Goal: Task Accomplishment & Management: Complete application form

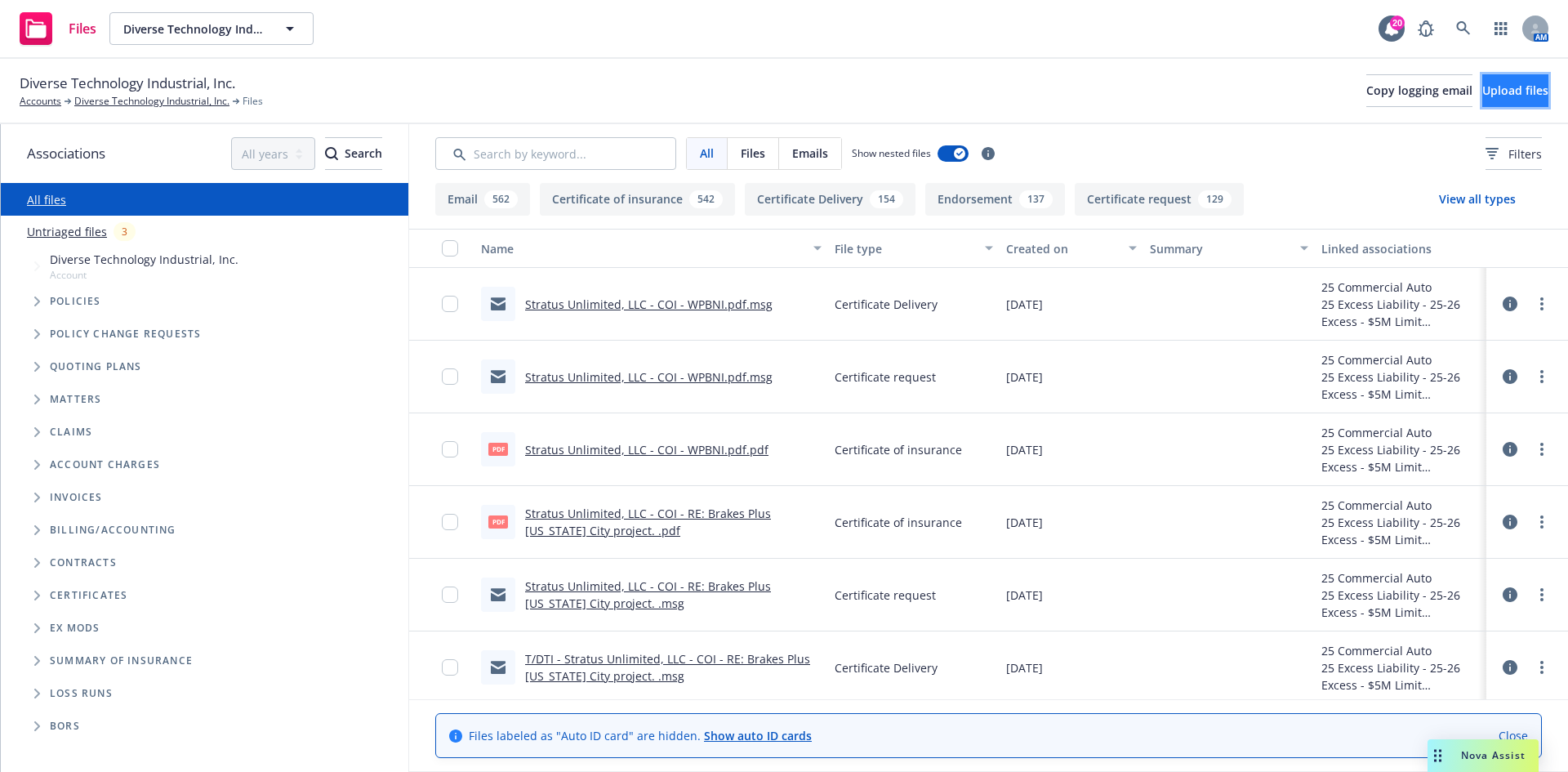
click at [1482, 97] on span "Upload files" at bounding box center [1515, 90] width 66 height 16
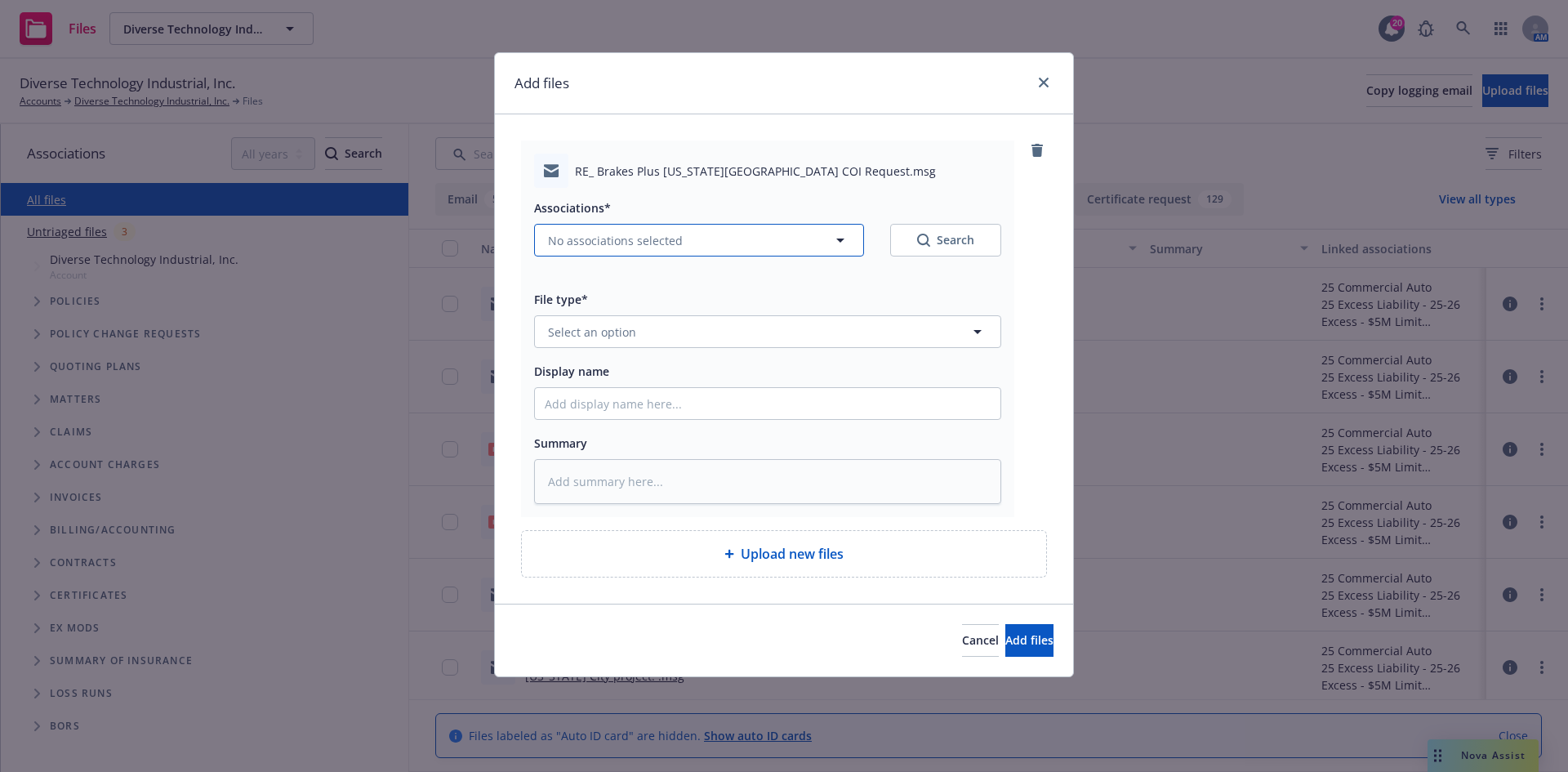
click at [687, 253] on button "No associations selected" at bounding box center [699, 241] width 330 height 33
type textarea "x"
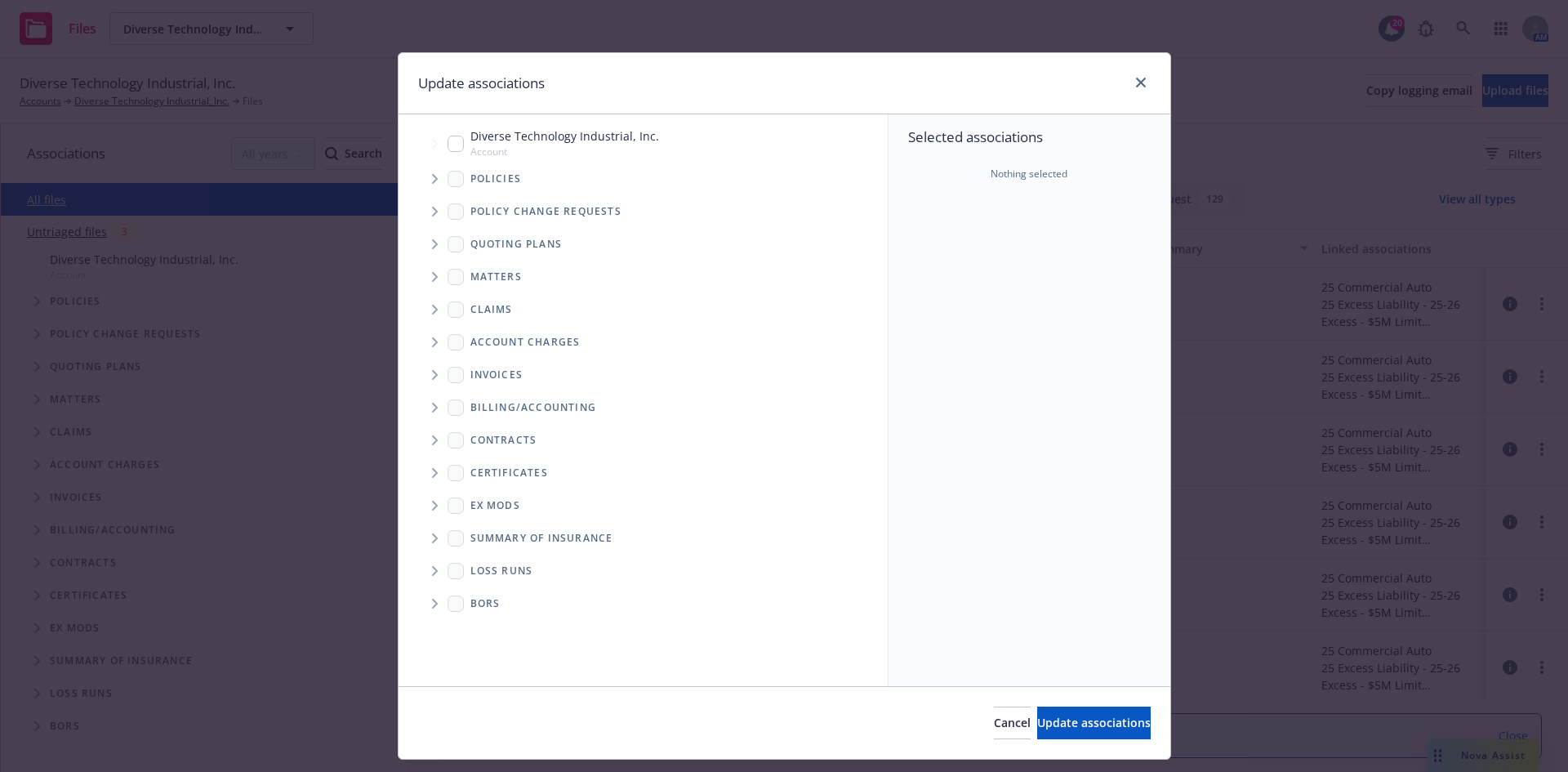
click at [425, 184] on span "Tree Example" at bounding box center [435, 179] width 26 height 26
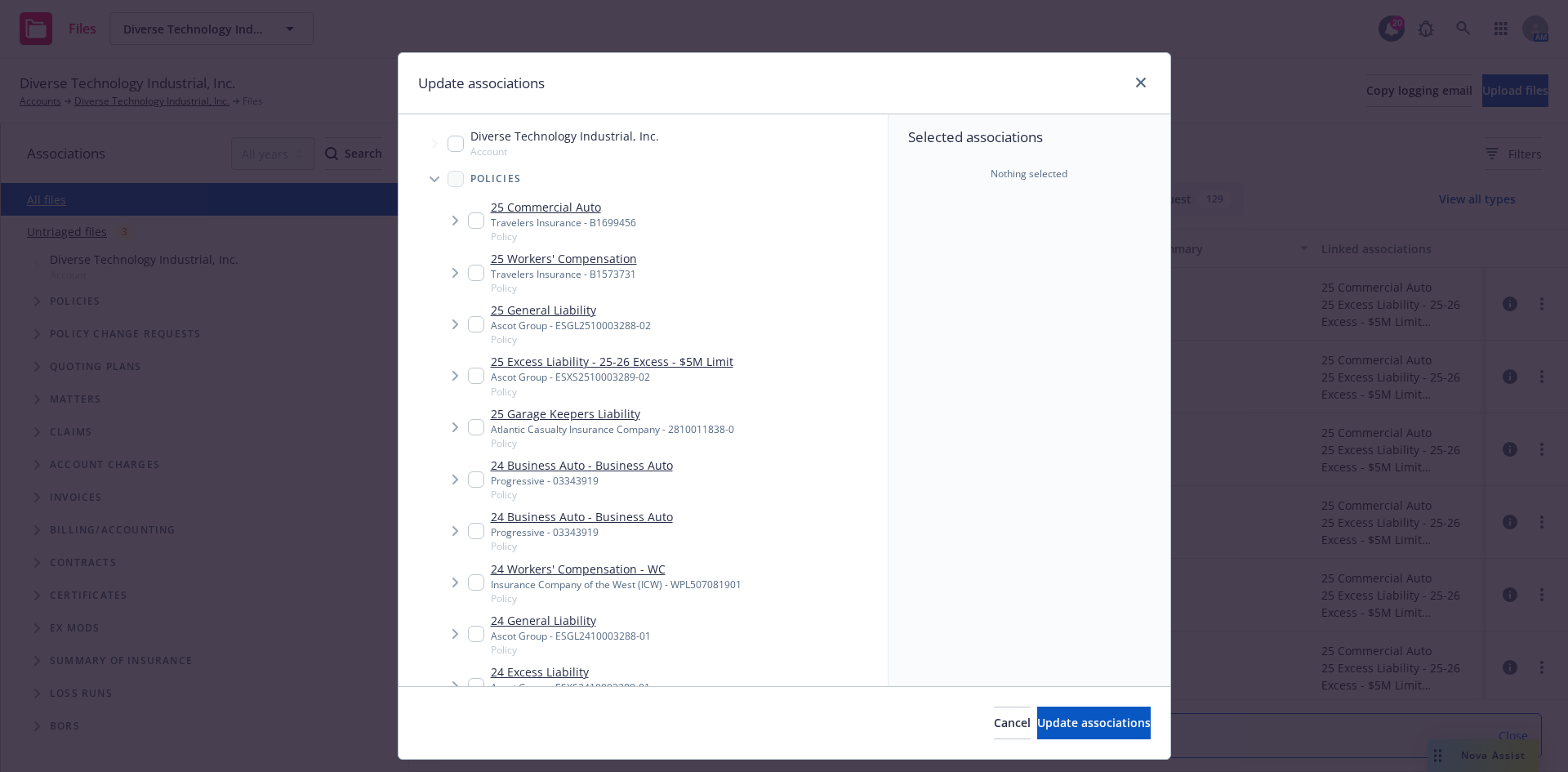
click at [474, 222] on input "Tree Example" at bounding box center [476, 221] width 16 height 16
checkbox input "true"
click at [470, 277] on input "Tree Example" at bounding box center [476, 273] width 16 height 16
checkbox input "true"
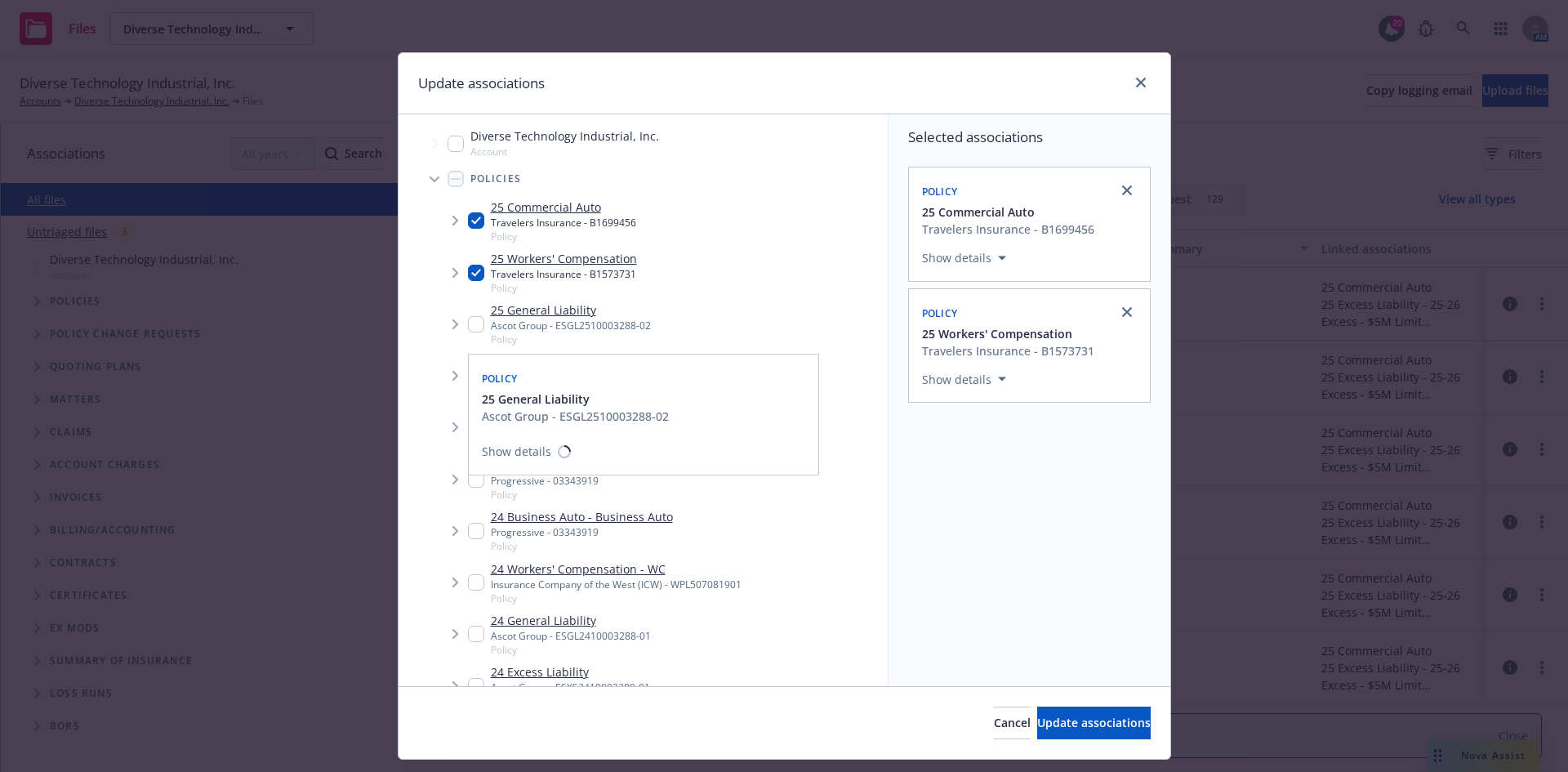
click at [475, 321] on input "Tree Example" at bounding box center [476, 325] width 16 height 16
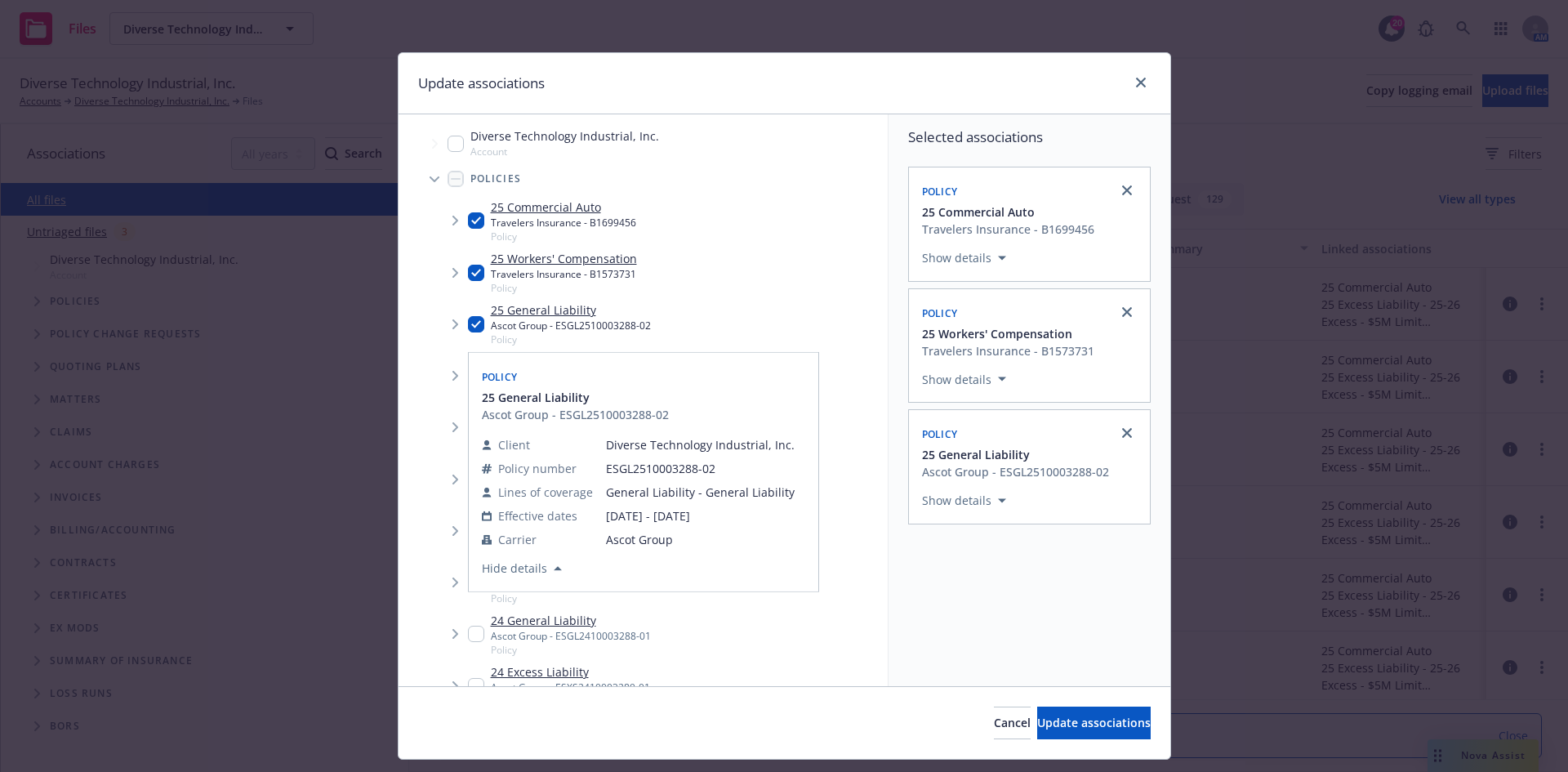
click at [469, 372] on div "Policy 25 General Liability Ascot Group - ESGL2510003288-02 Client Diverse Tech…" at bounding box center [643, 472] width 349 height 239
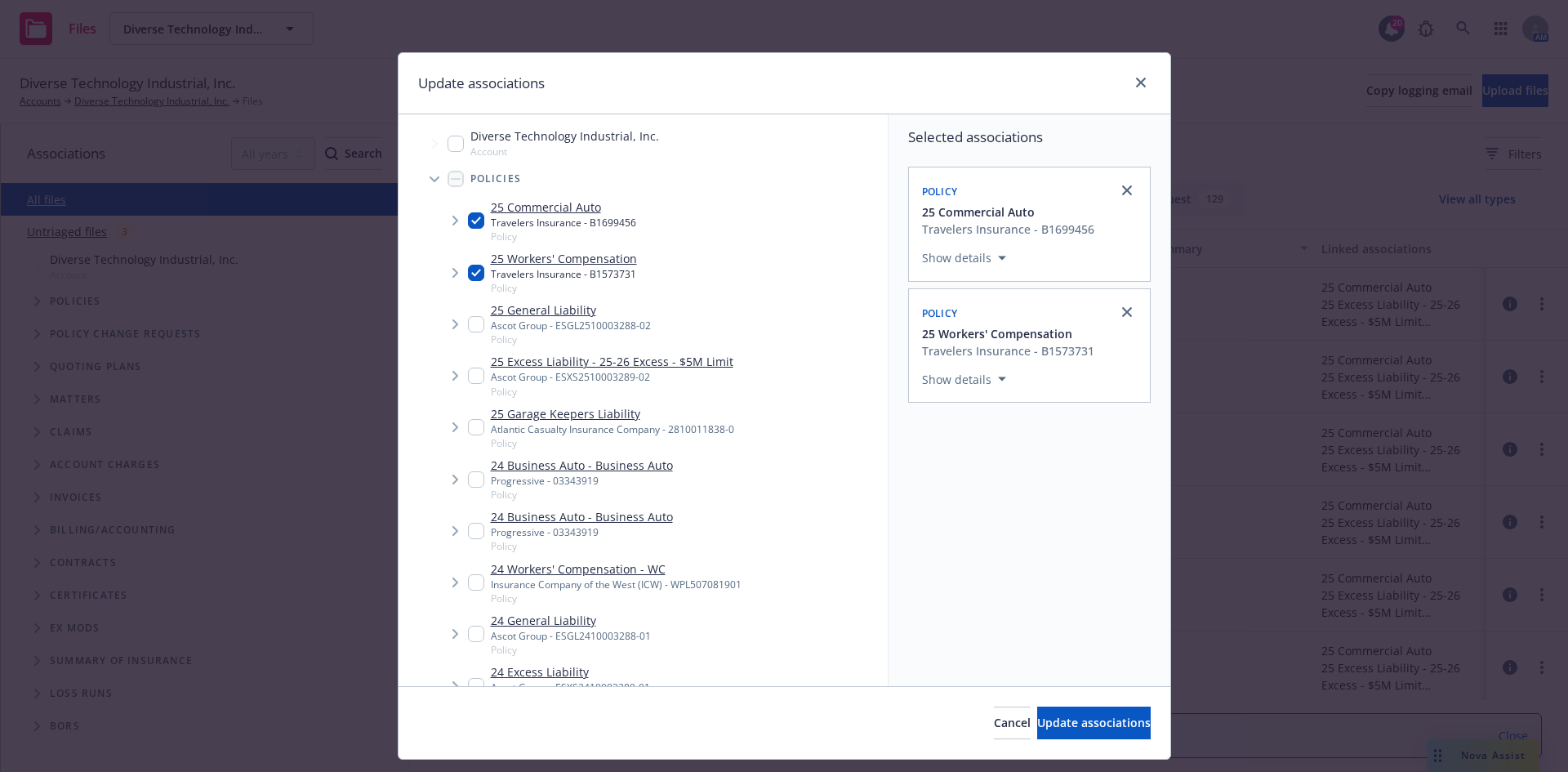
click at [460, 324] on span "Tree Example" at bounding box center [455, 325] width 26 height 26
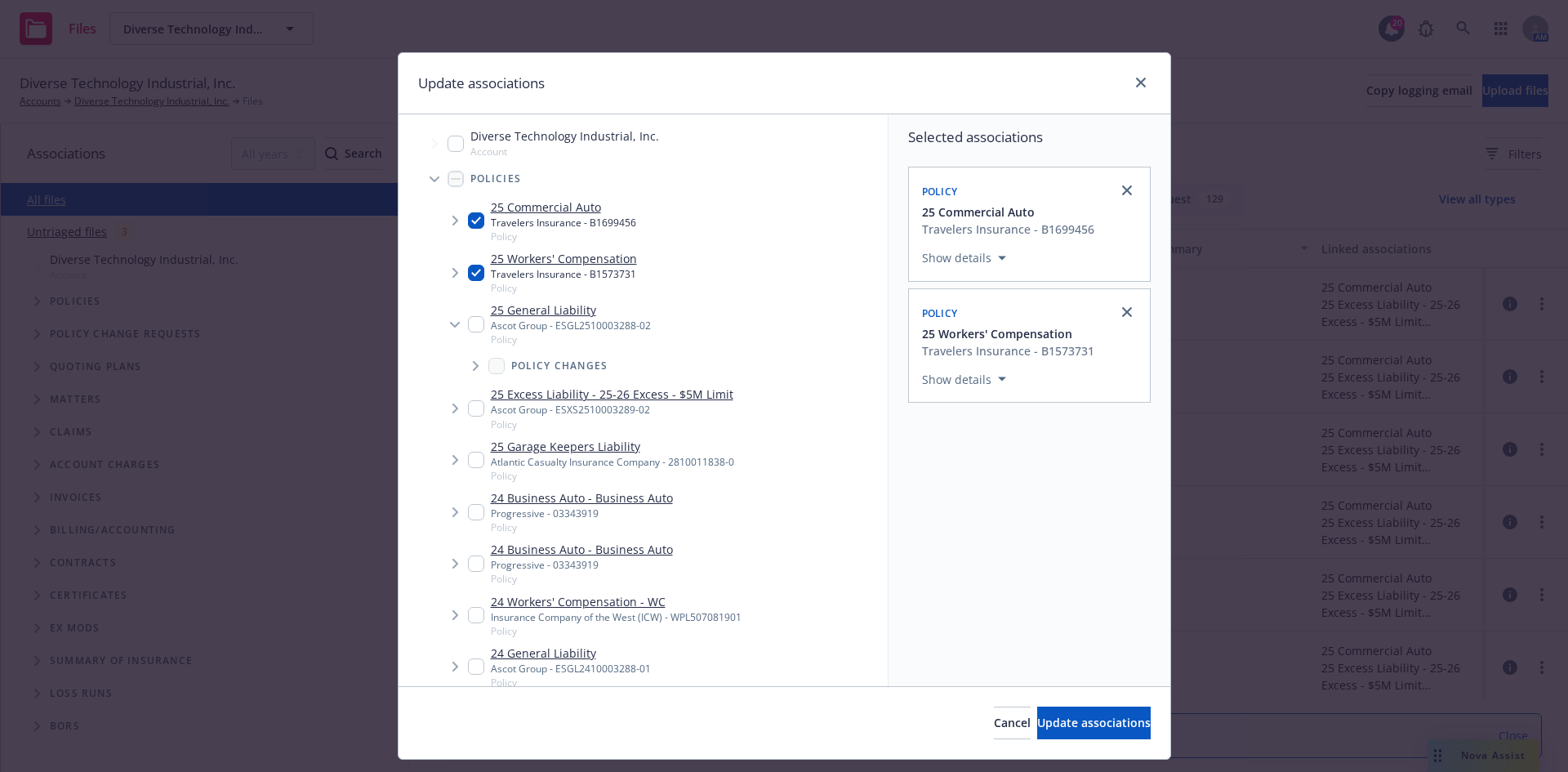
click at [468, 323] on input "Tree Example" at bounding box center [476, 325] width 16 height 16
checkbox input "true"
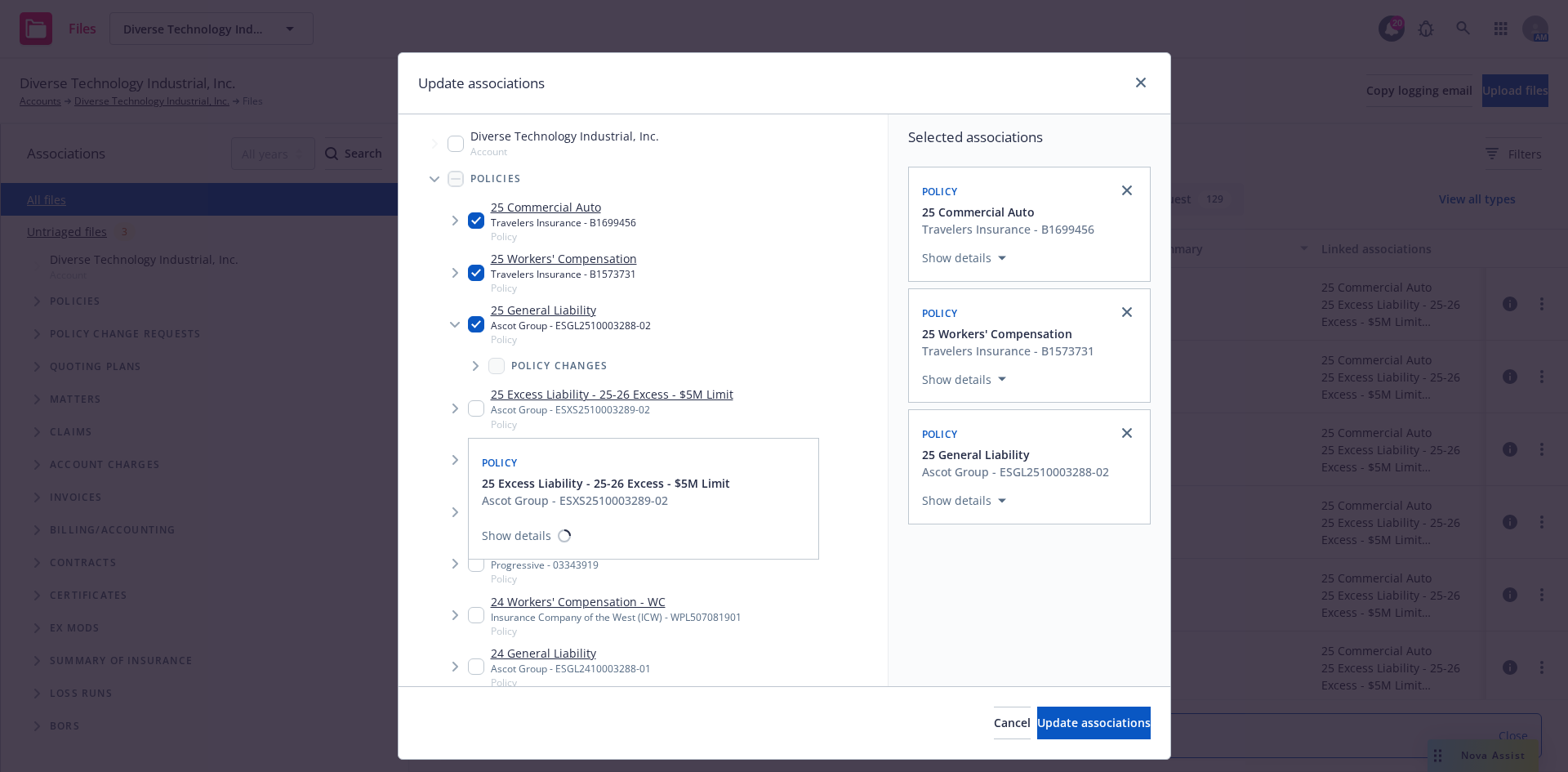
click at [460, 412] on span "Tree Example" at bounding box center [455, 409] width 26 height 26
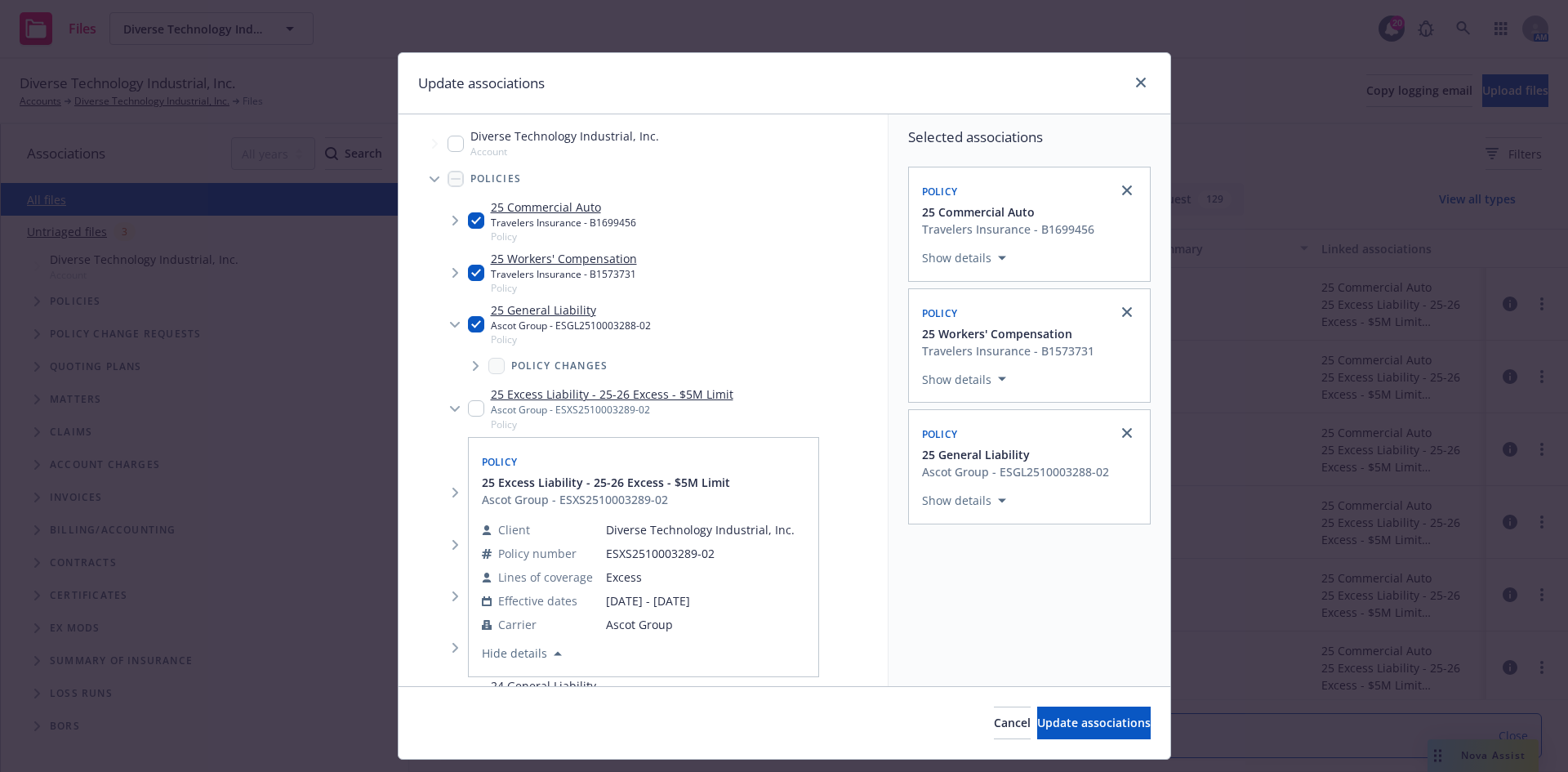
click at [473, 414] on input "Tree Example" at bounding box center [476, 409] width 16 height 16
checkbox input "true"
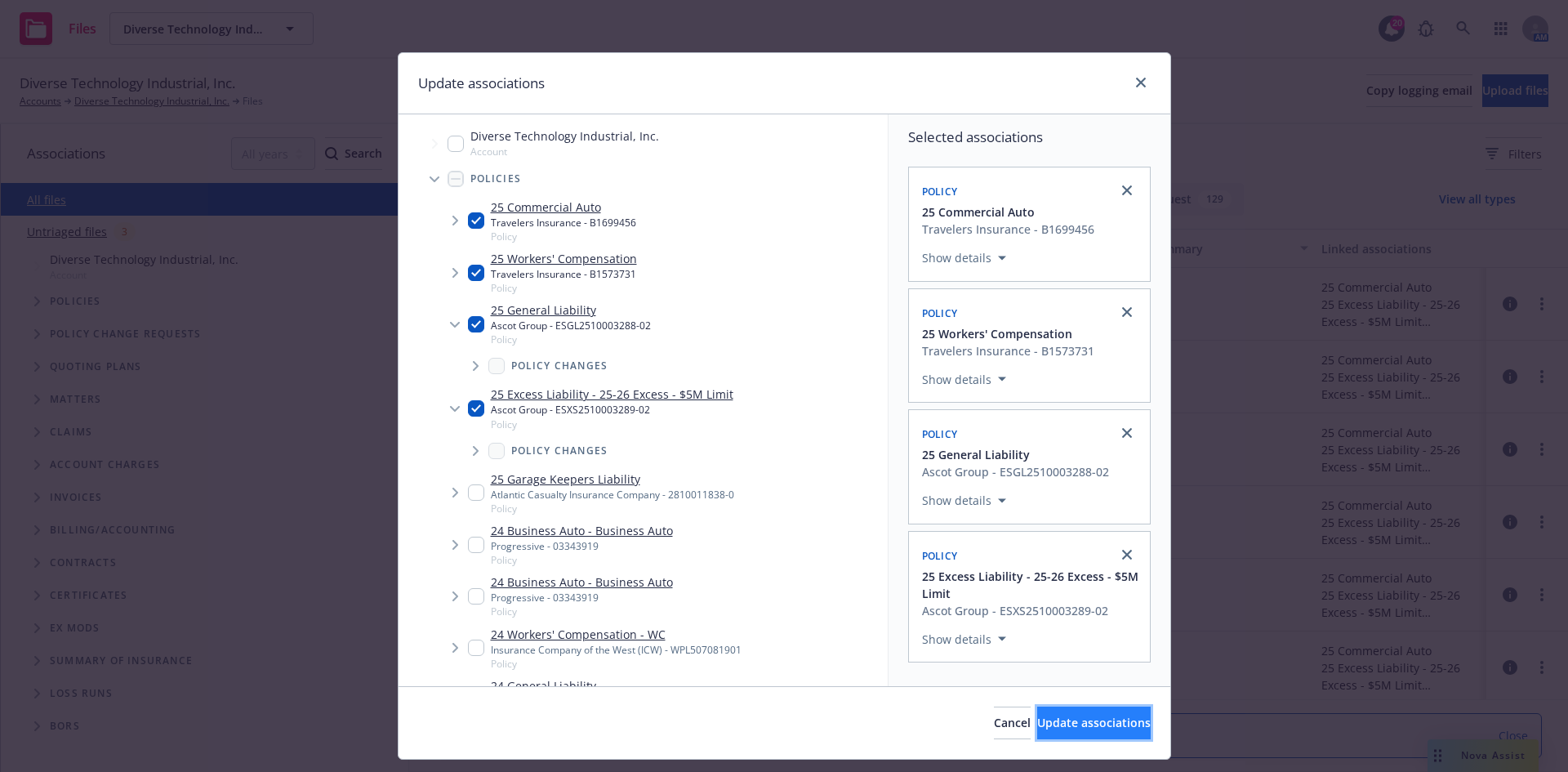
click at [1072, 716] on span "Update associations" at bounding box center [1094, 723] width 114 height 16
type textarea "x"
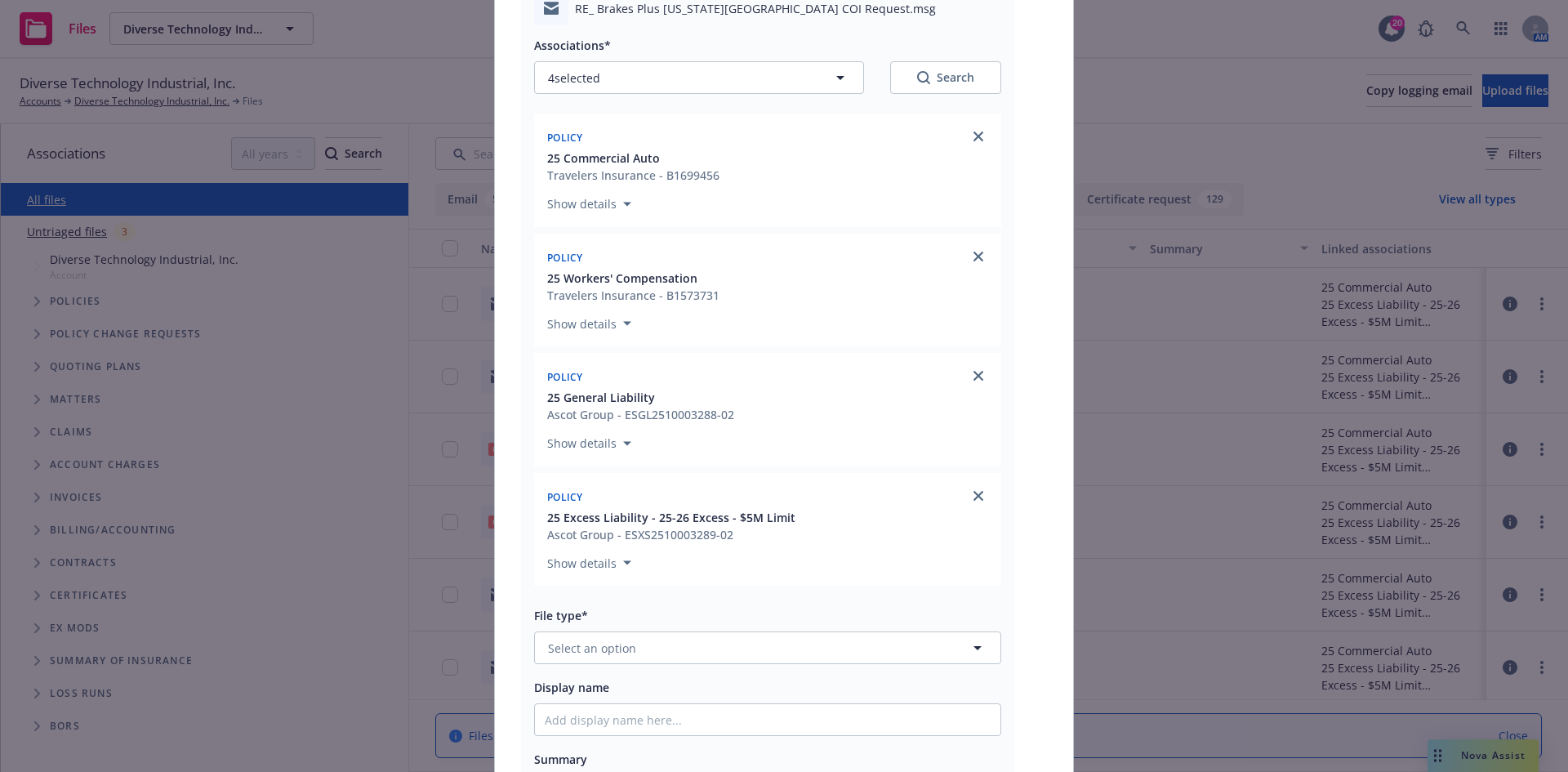
scroll to position [409, 0]
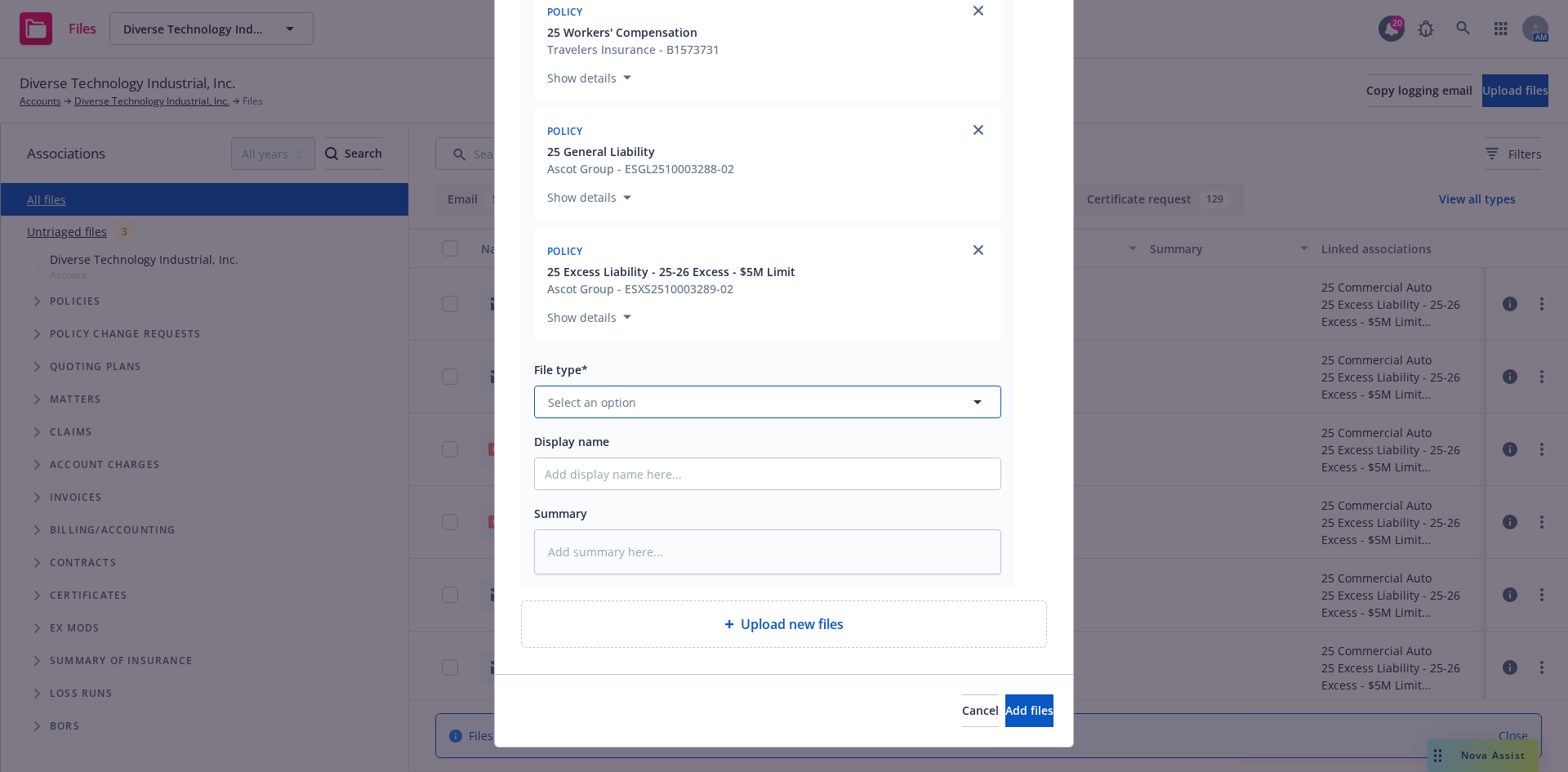
click at [708, 400] on button "Select an option" at bounding box center [768, 402] width 467 height 33
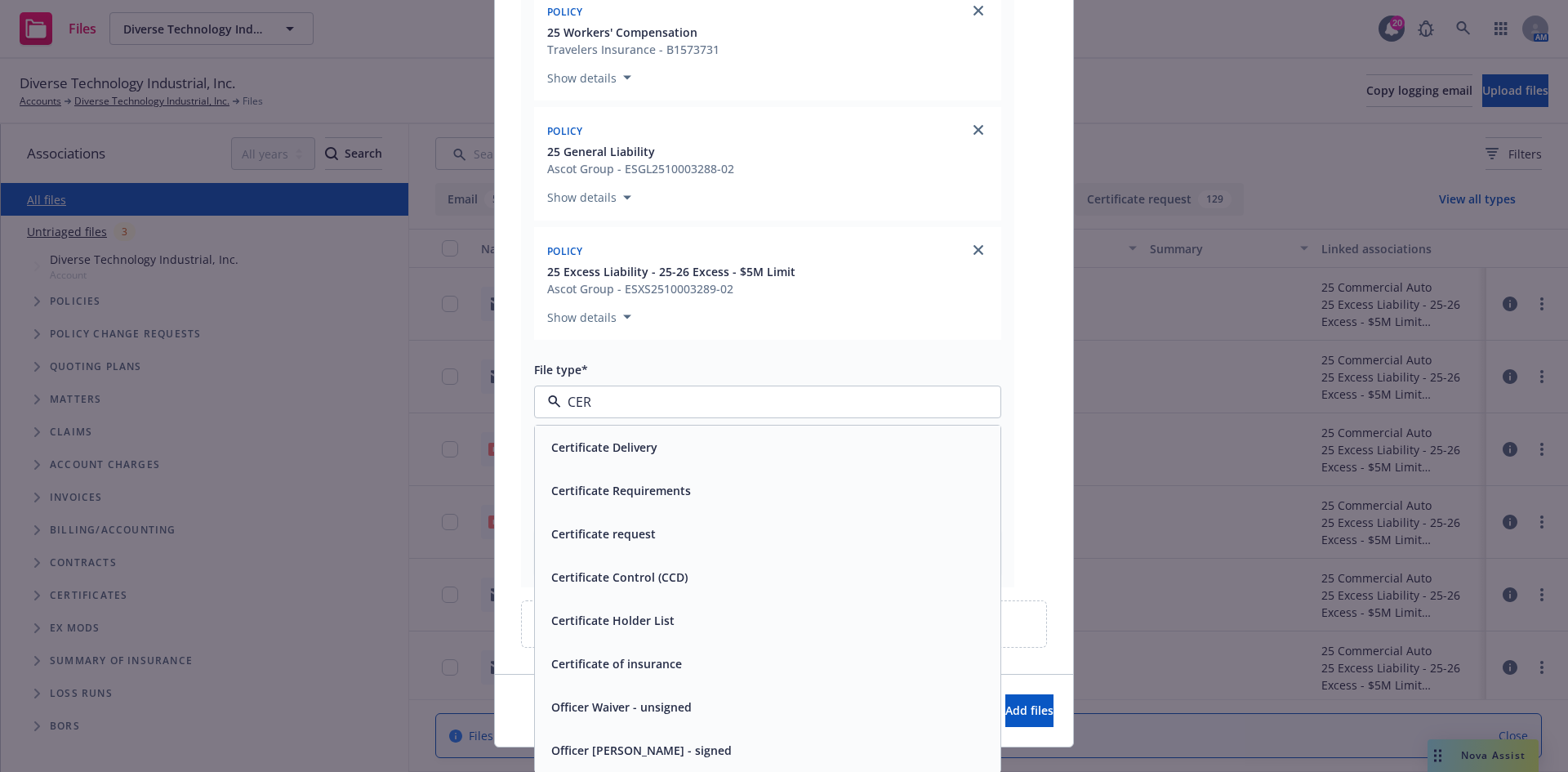
type input "CERT"
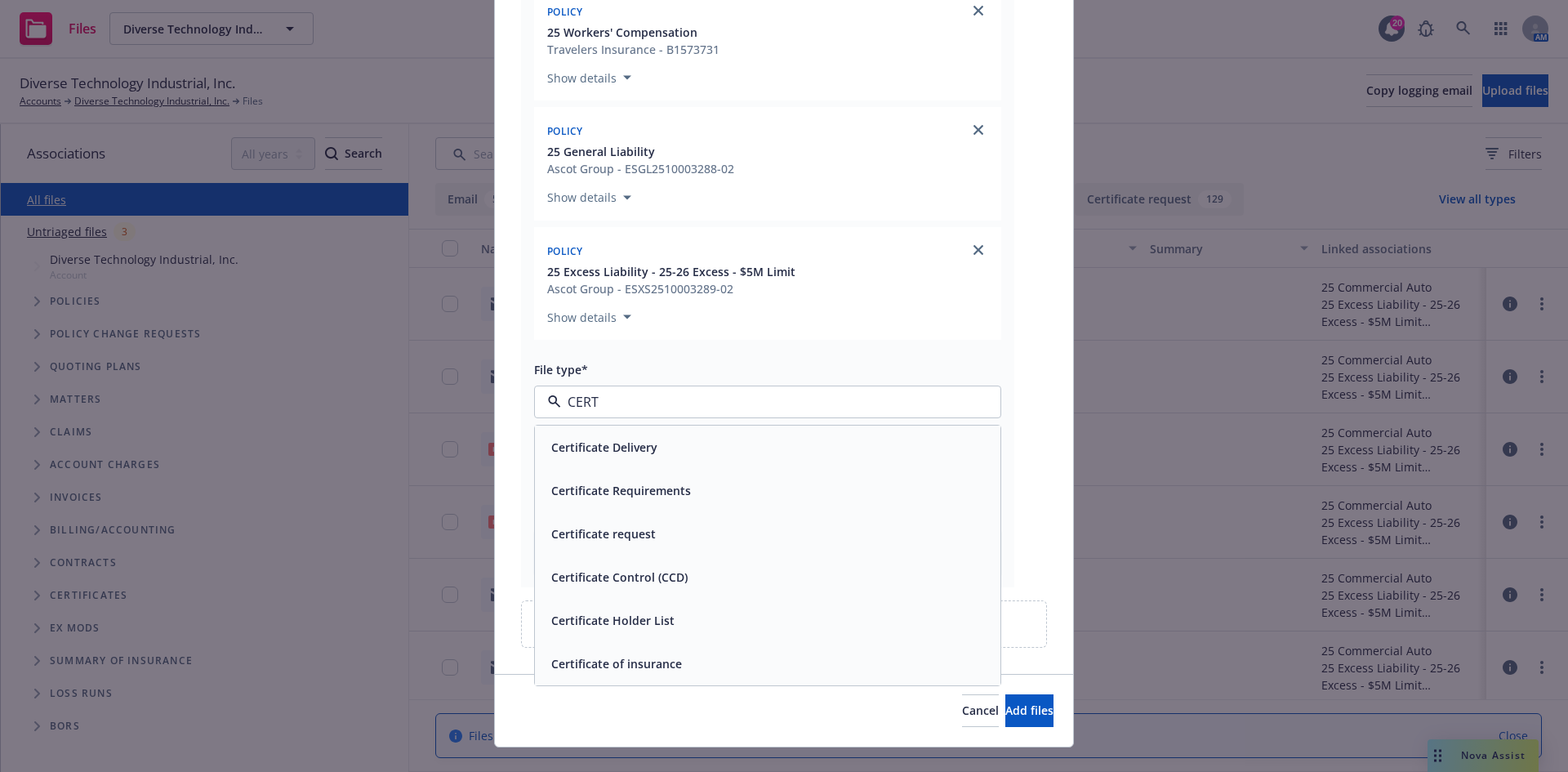
click at [700, 468] on div "Certificate Delivery" at bounding box center [768, 447] width 465 height 44
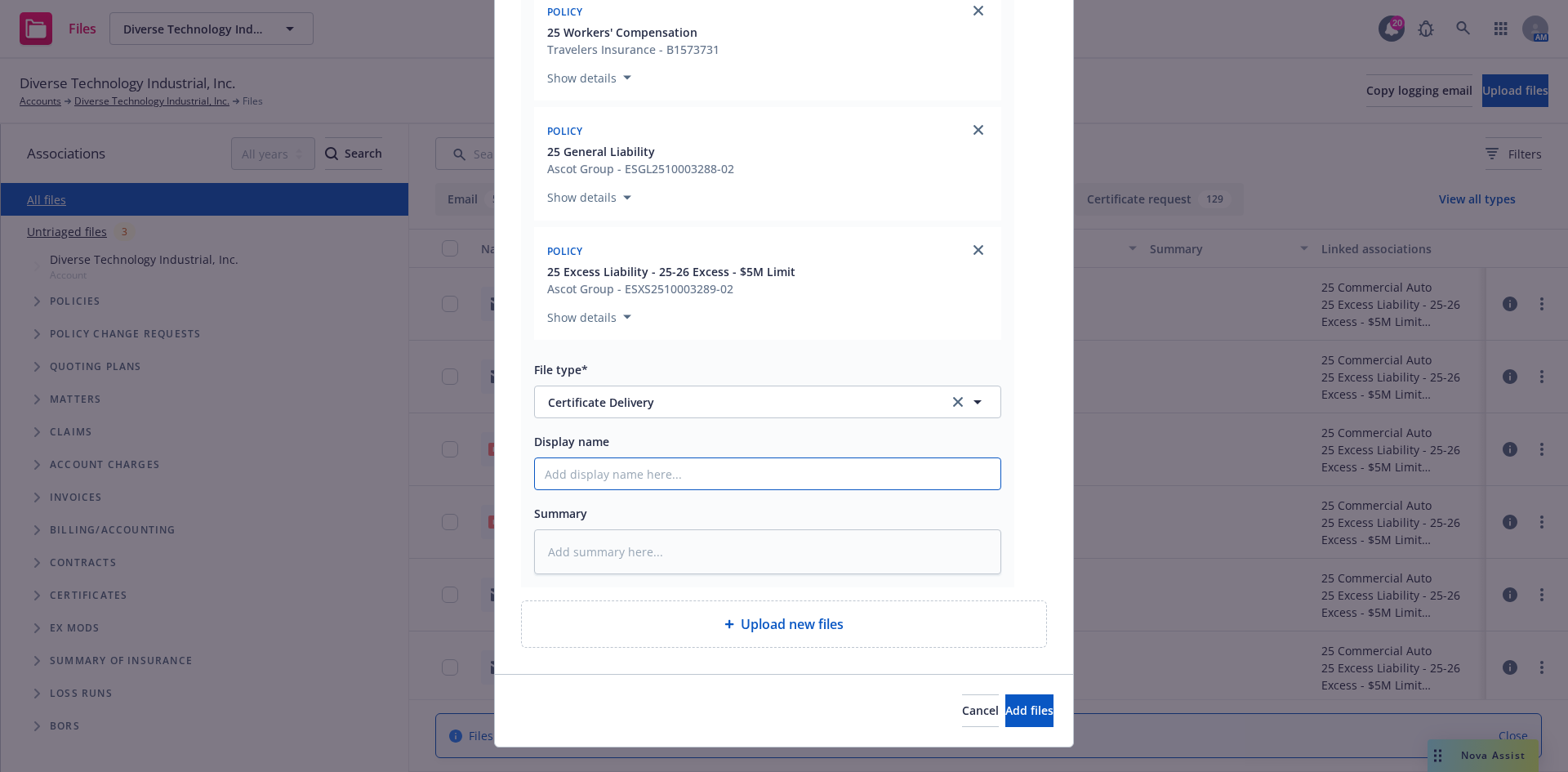
click at [671, 479] on input "Display name" at bounding box center [768, 474] width 465 height 31
paste input "[PERSON_NAME] Construction - COI - RE: Brakes Plus, LLC [STREET_ADDRESS]. [US_S…"
type textarea "x"
type input "[PERSON_NAME] Construction - COI - RE: Brakes Plus, LLC [STREET_ADDRESS]. [US_S…"
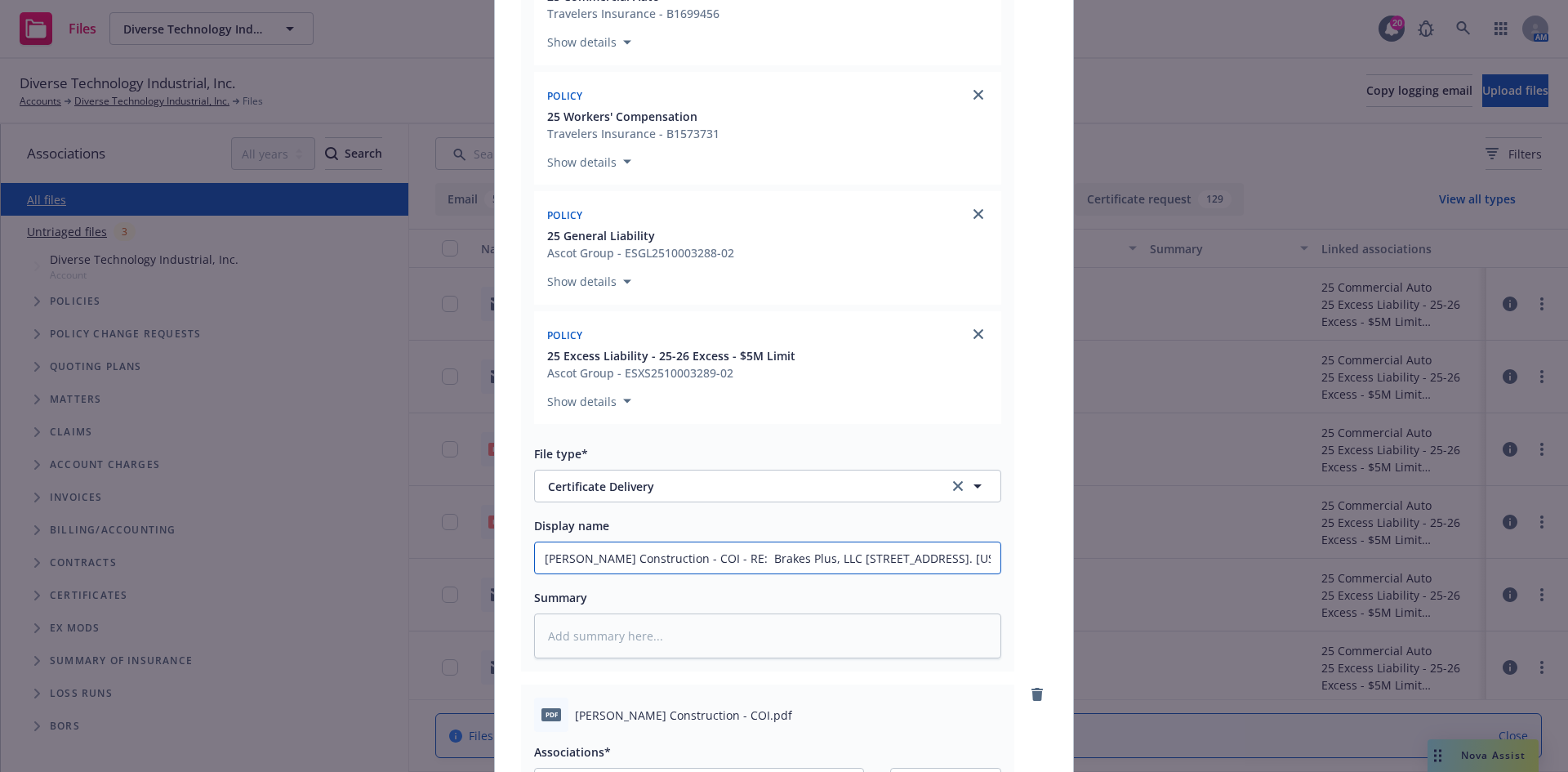
scroll to position [163, 0]
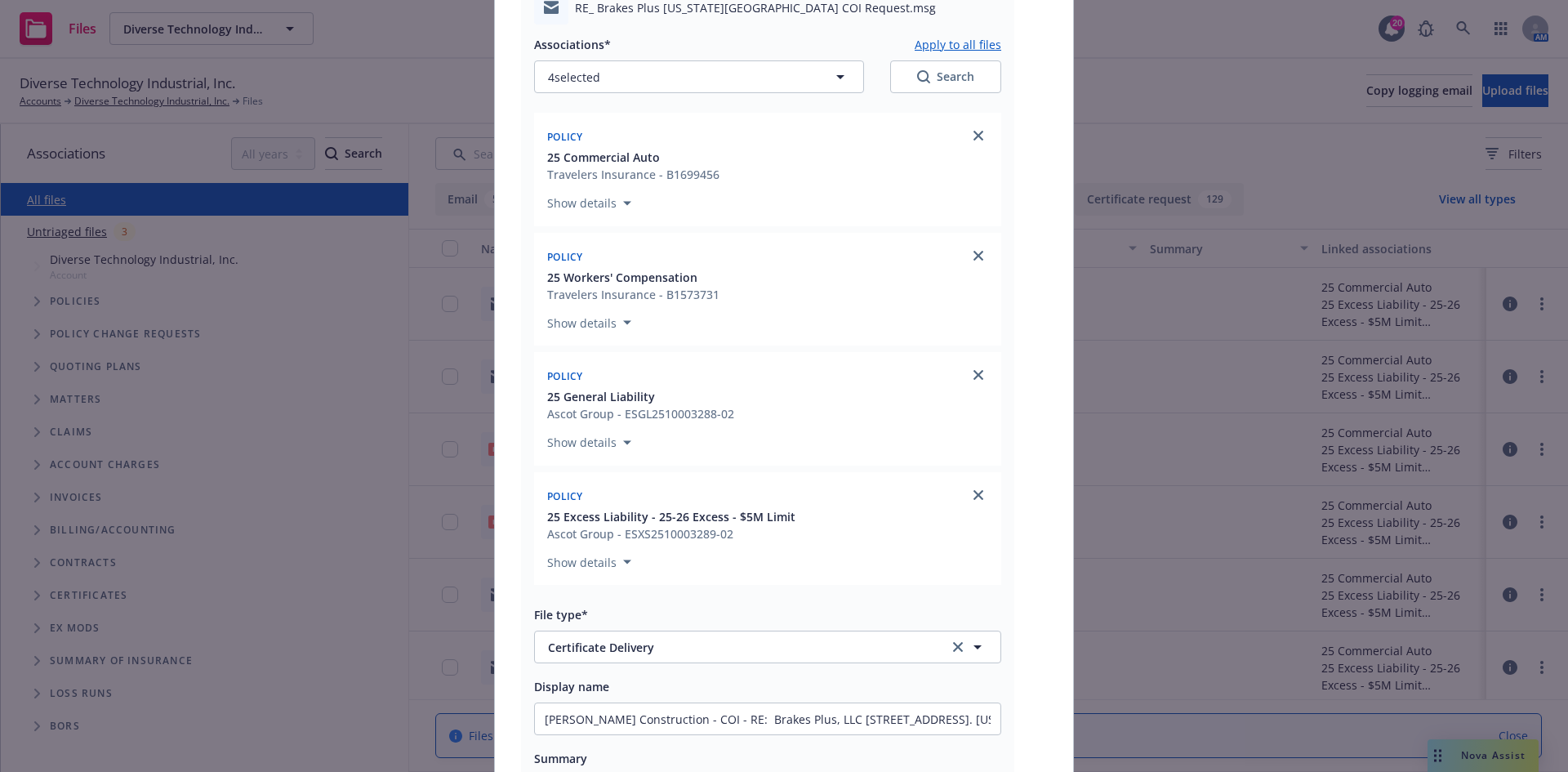
click at [973, 45] on button "Apply to all files" at bounding box center [958, 44] width 86 height 20
type textarea "x"
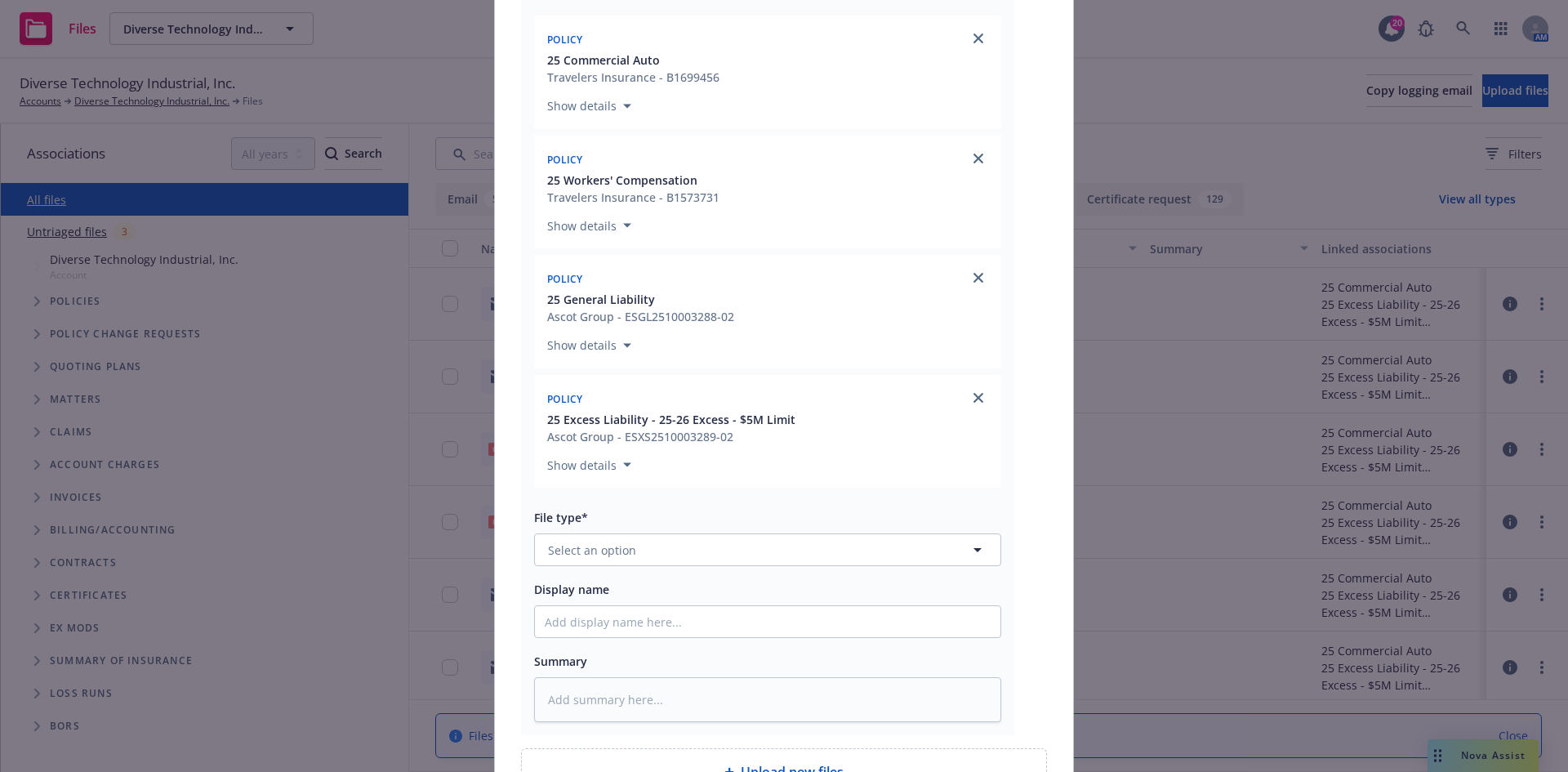
scroll to position [1305, 0]
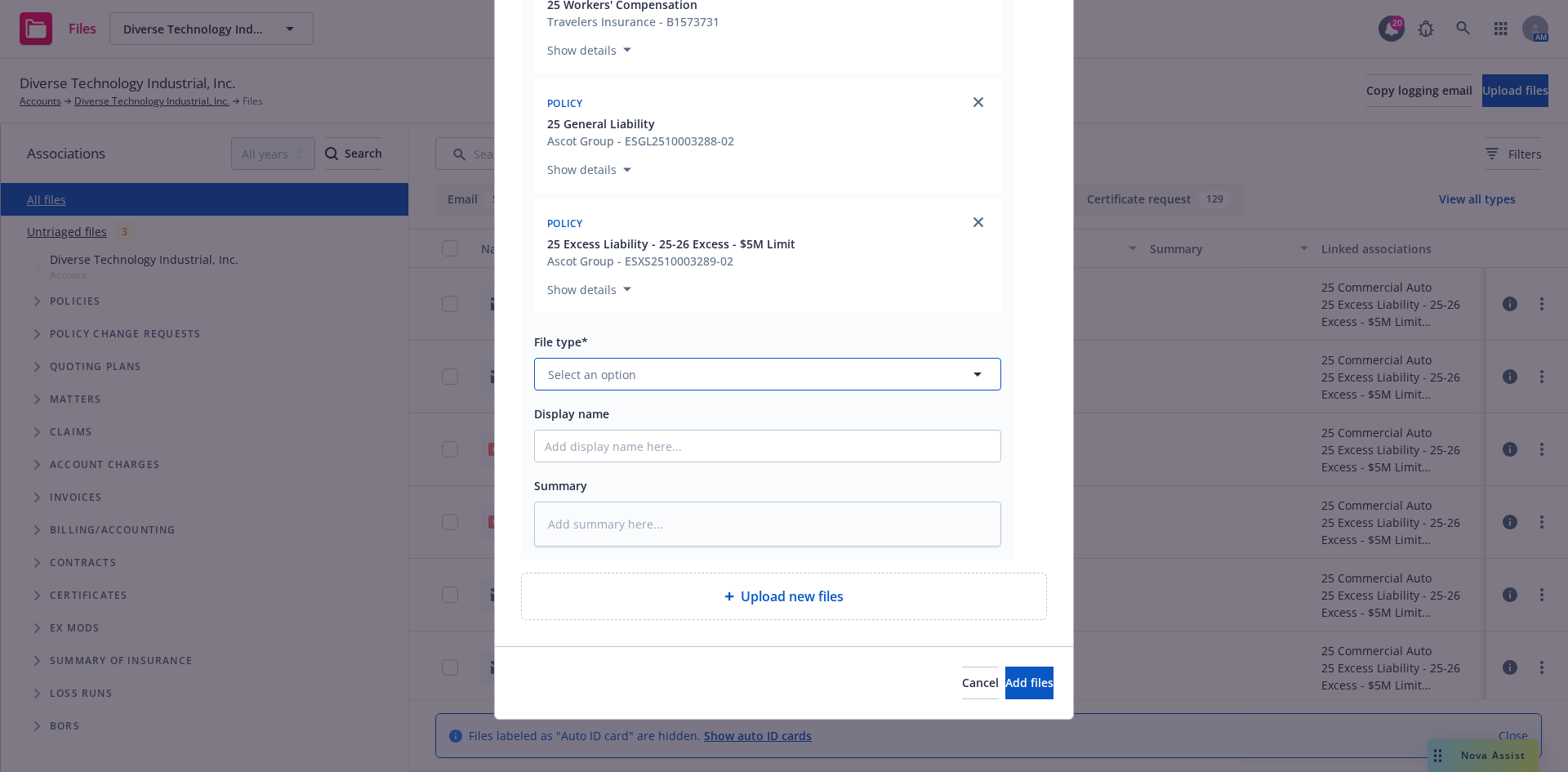
click at [654, 376] on button "Select an option" at bounding box center [768, 374] width 467 height 33
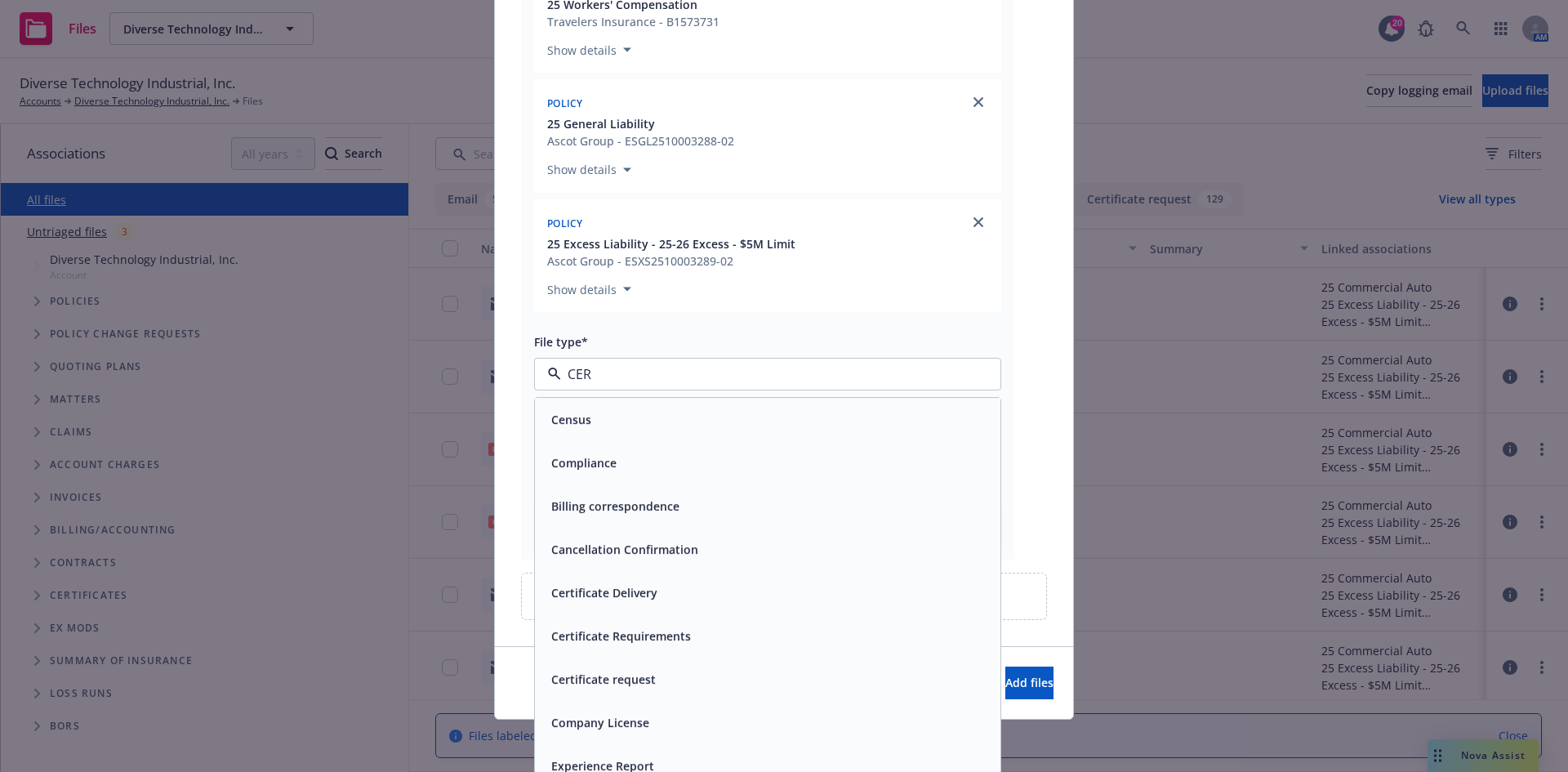
type input "CERT"
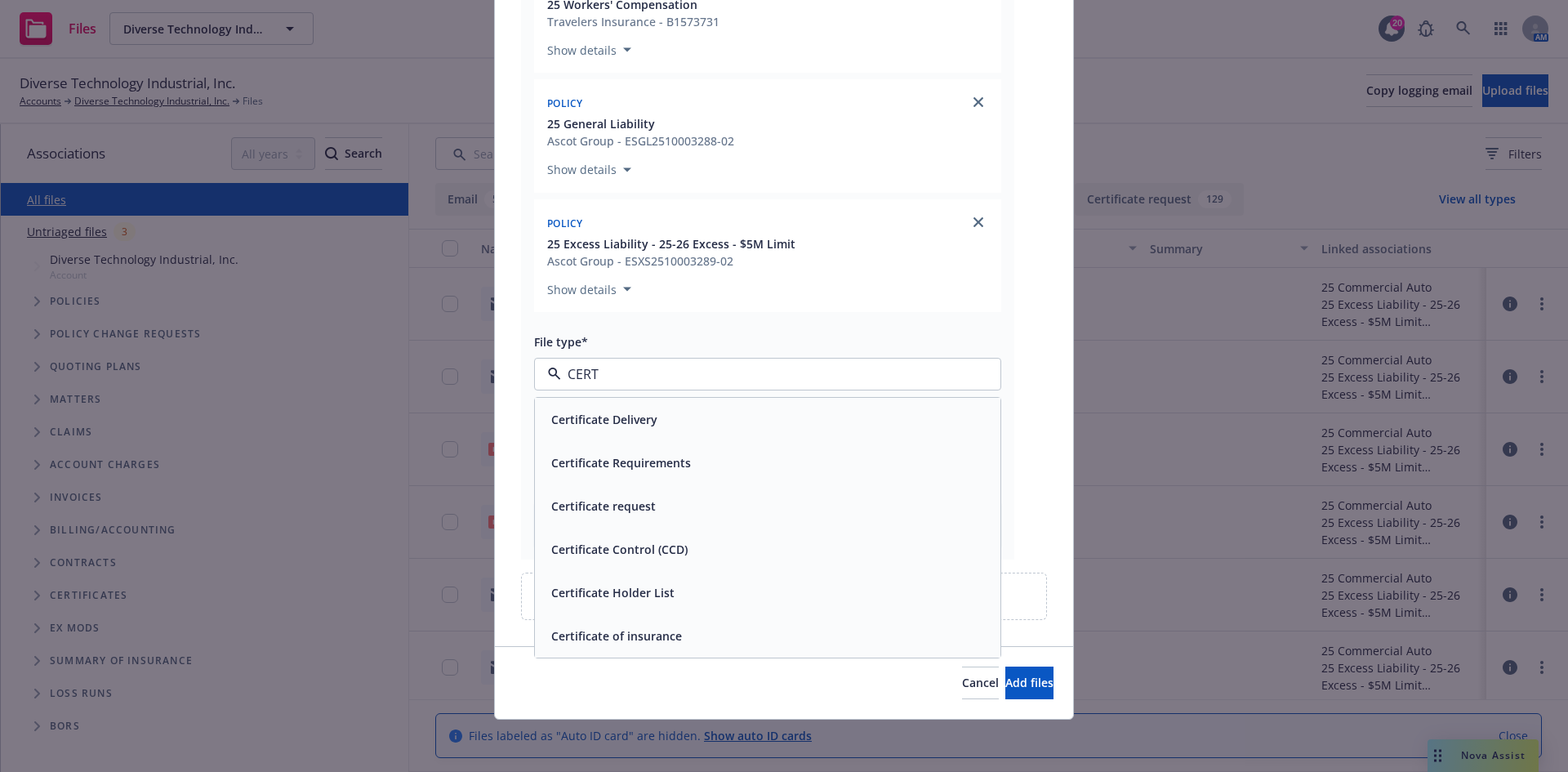
click at [629, 616] on div "Certificate of insurance" at bounding box center [768, 636] width 465 height 44
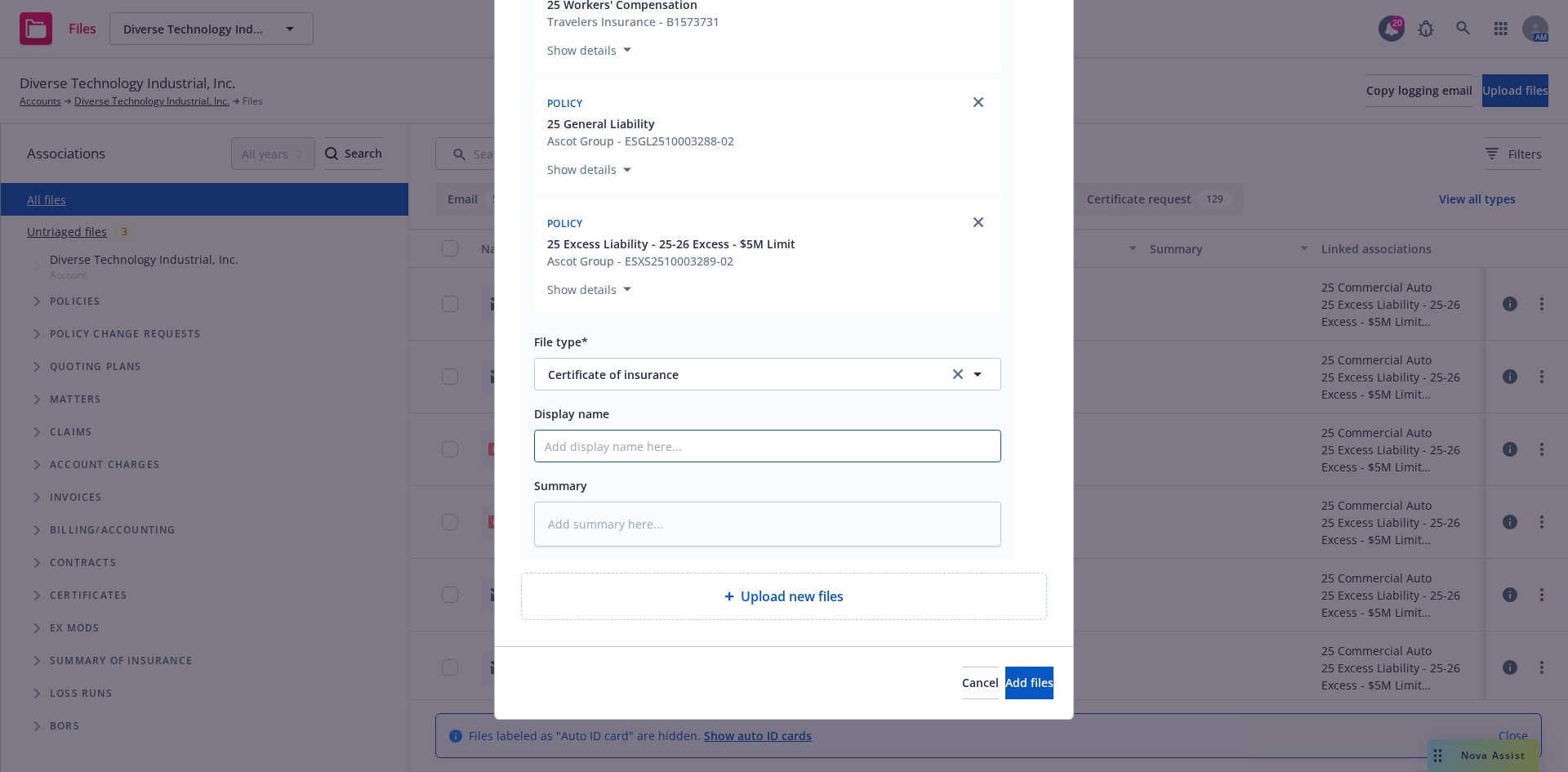
click at [679, 450] on input "Display name" at bounding box center [768, 447] width 465 height 31
paste input "[PERSON_NAME] Construction - COI - RE: Brakes Plus, LLC [STREET_ADDRESS]. [US_S…"
type textarea "x"
type input "[PERSON_NAME] Construction - COI - RE: Brakes Plus, LLC [STREET_ADDRESS]. [US_S…"
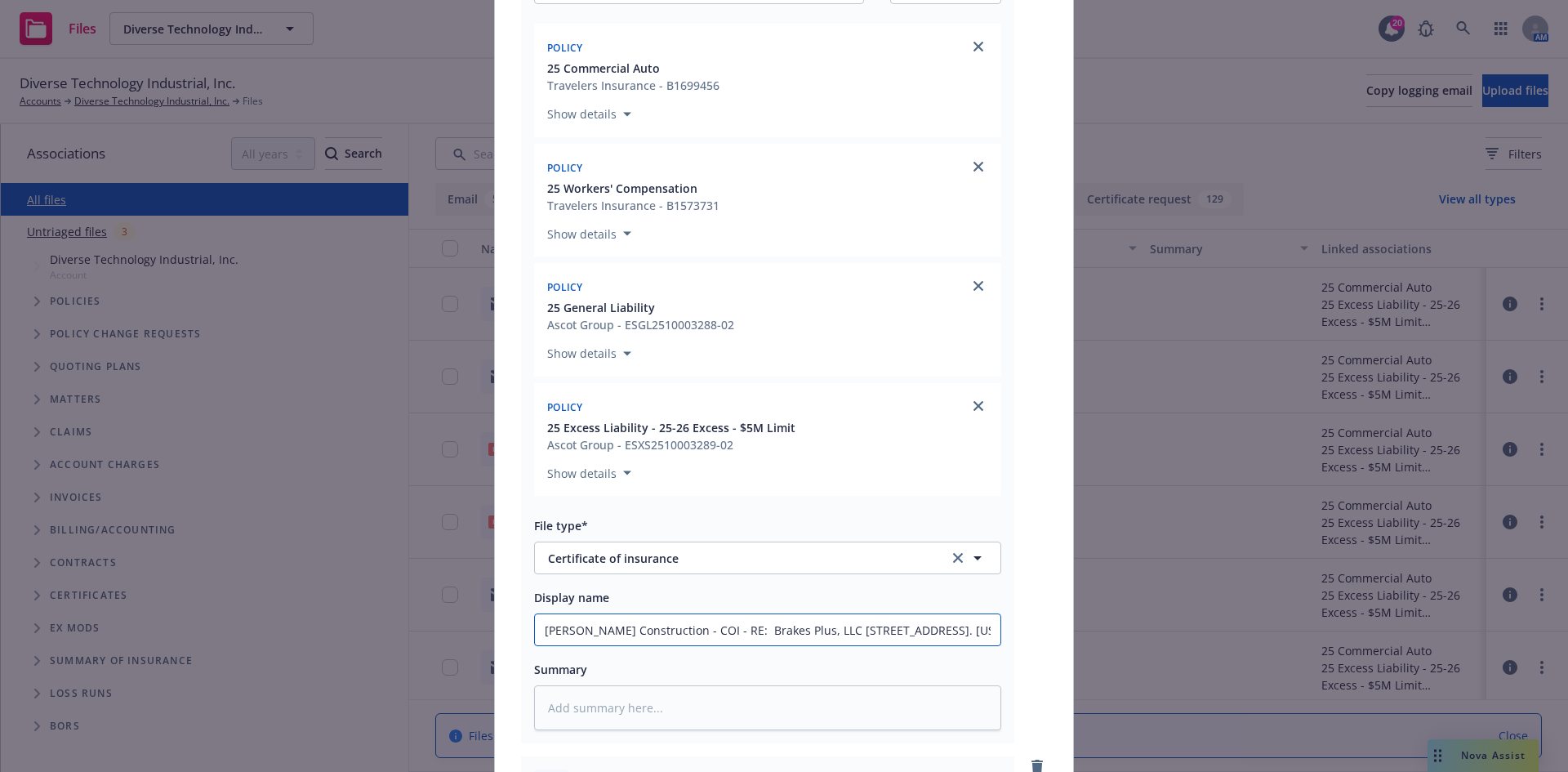
scroll to position [896, 0]
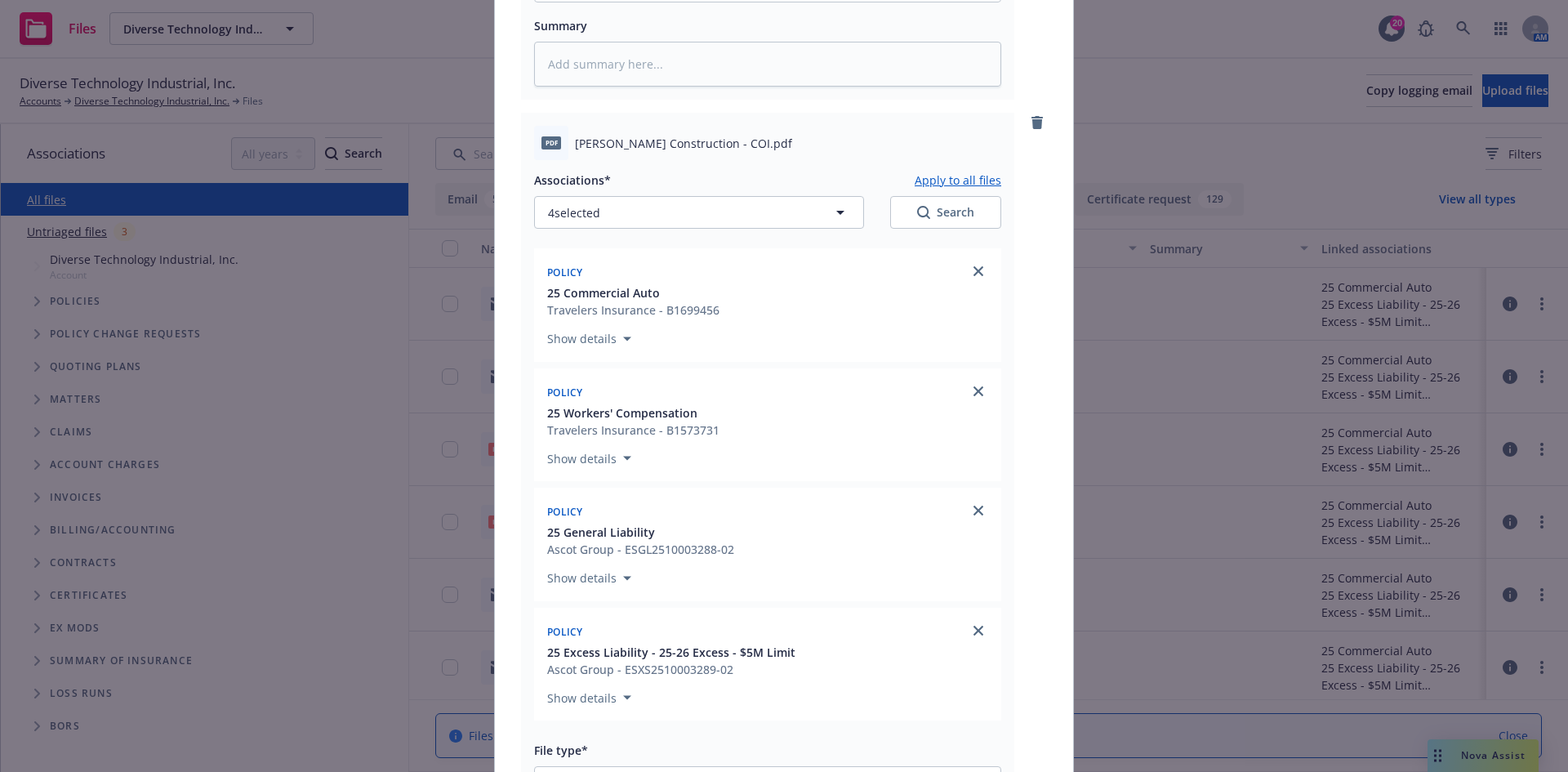
click at [946, 175] on button "Apply to all files" at bounding box center [958, 180] width 86 height 20
type textarea "x"
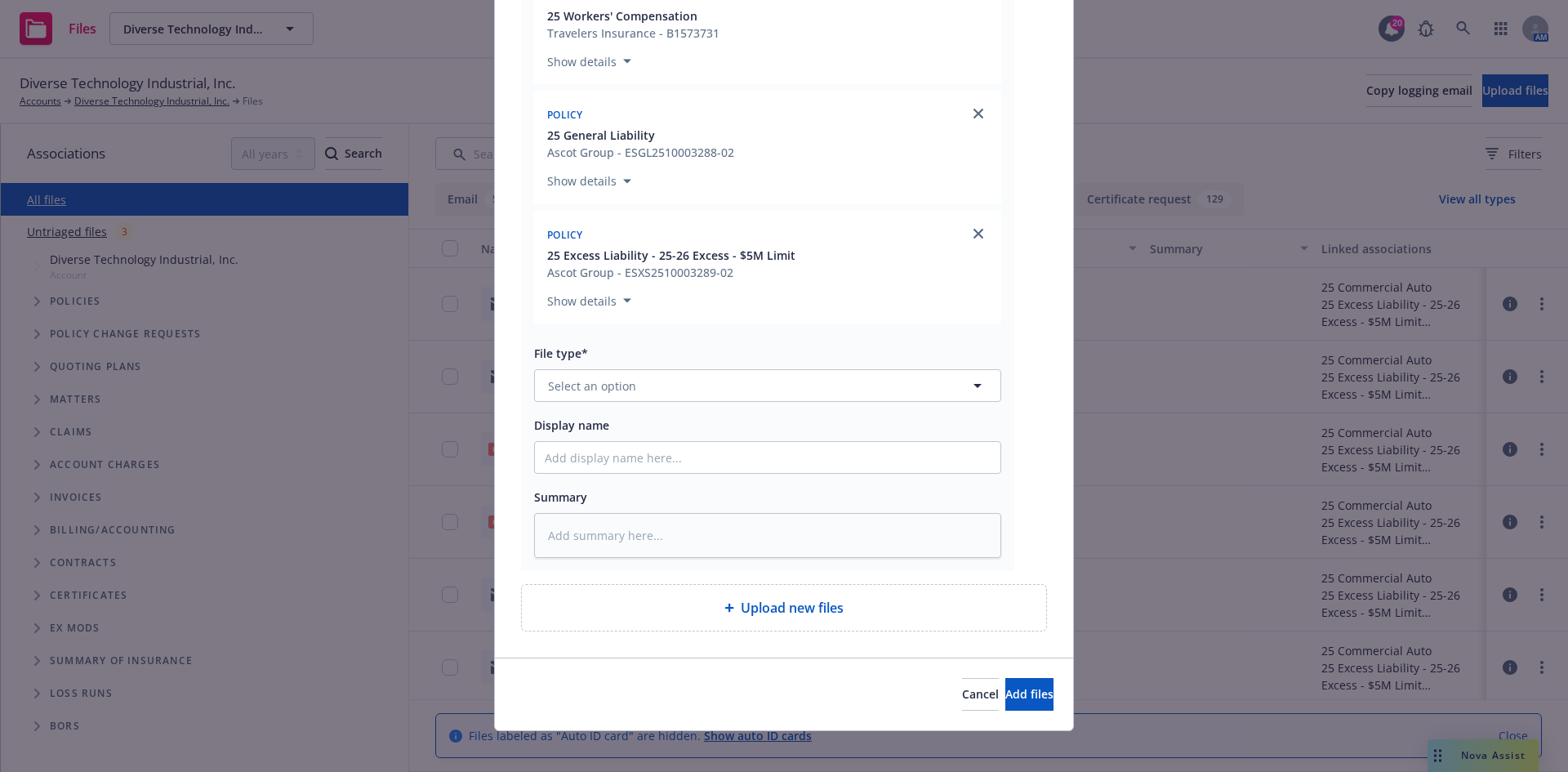
scroll to position [2173, 0]
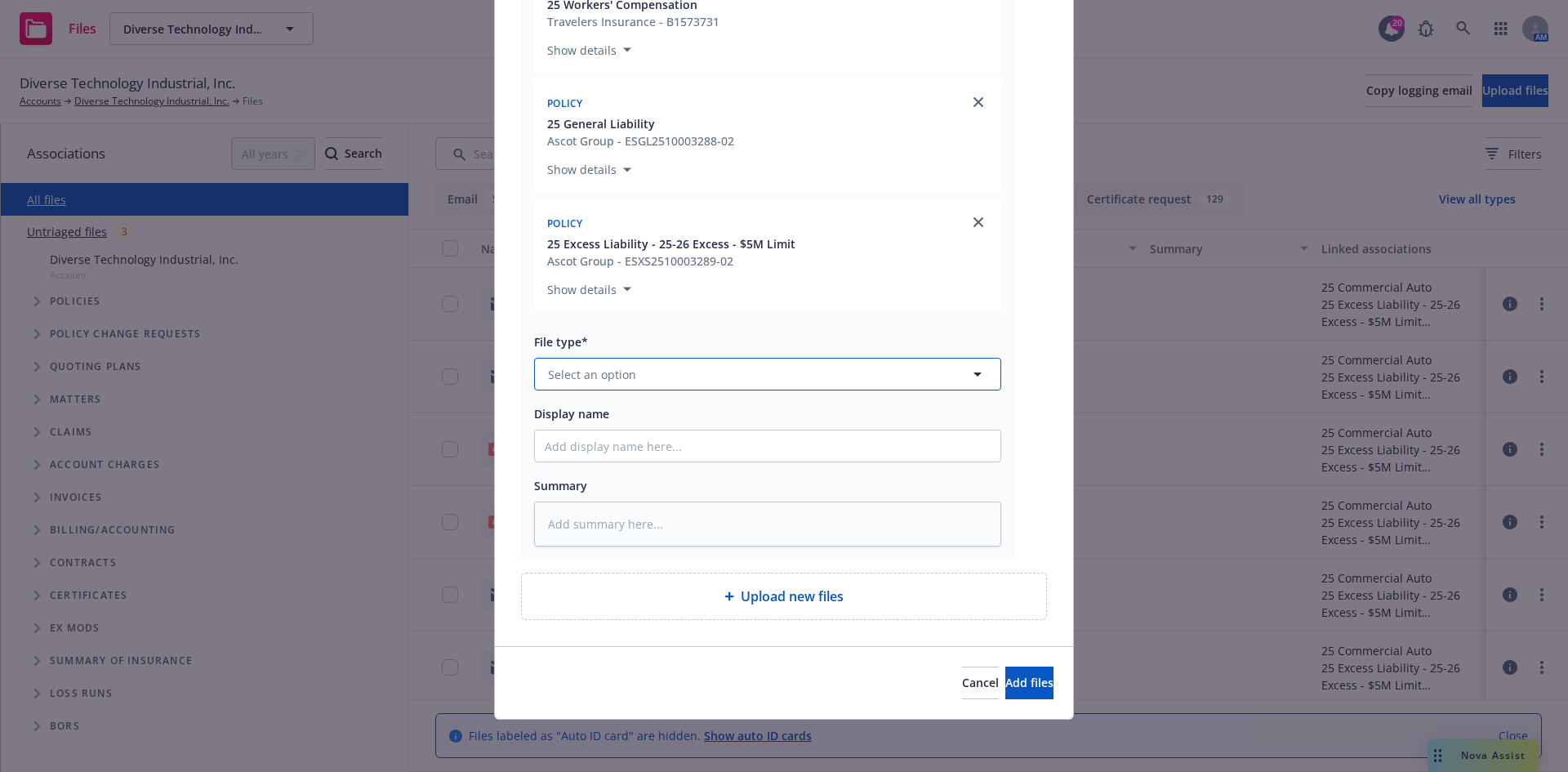
click at [685, 386] on button "Select an option" at bounding box center [768, 374] width 467 height 33
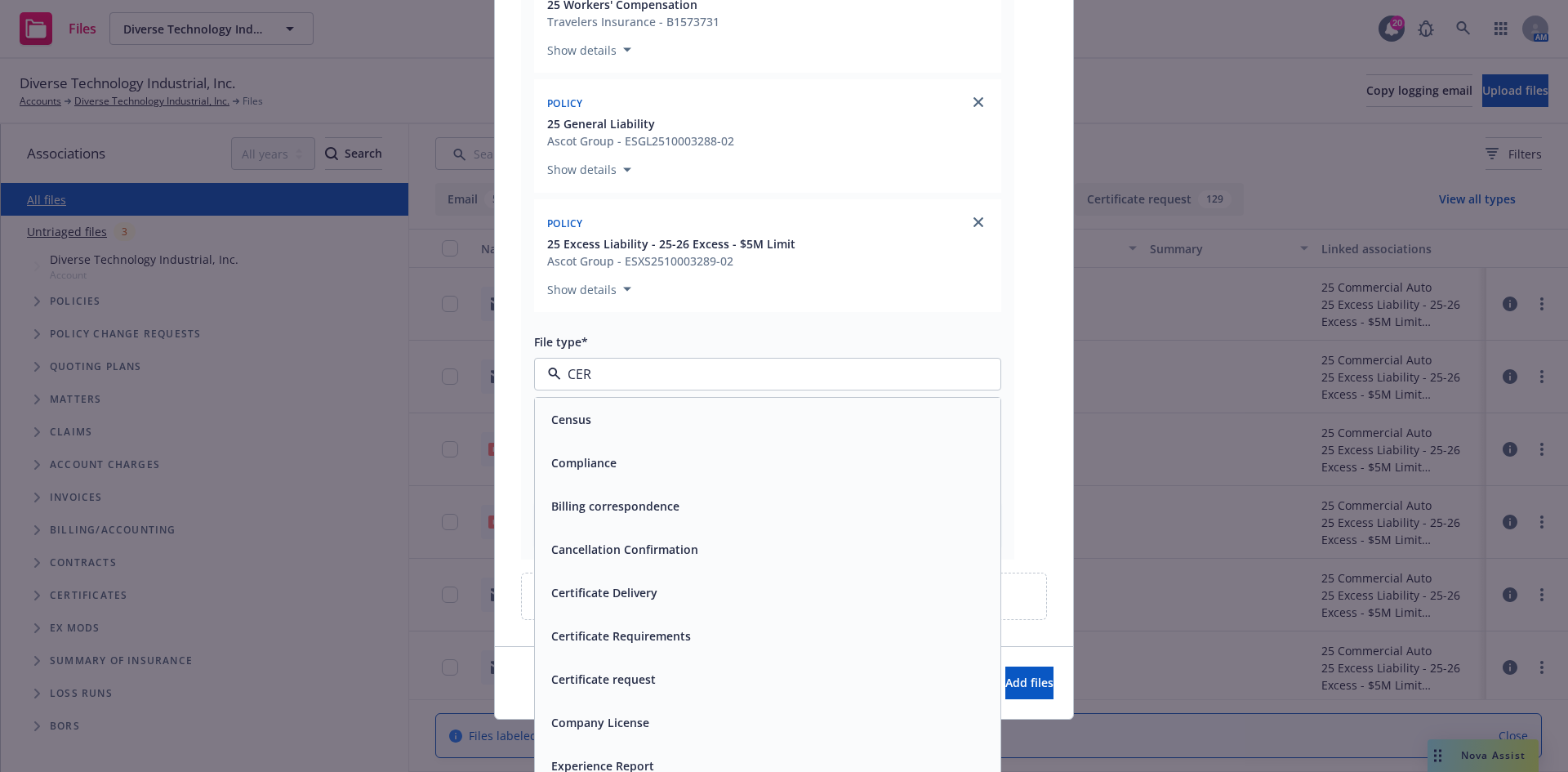
type input "CERT"
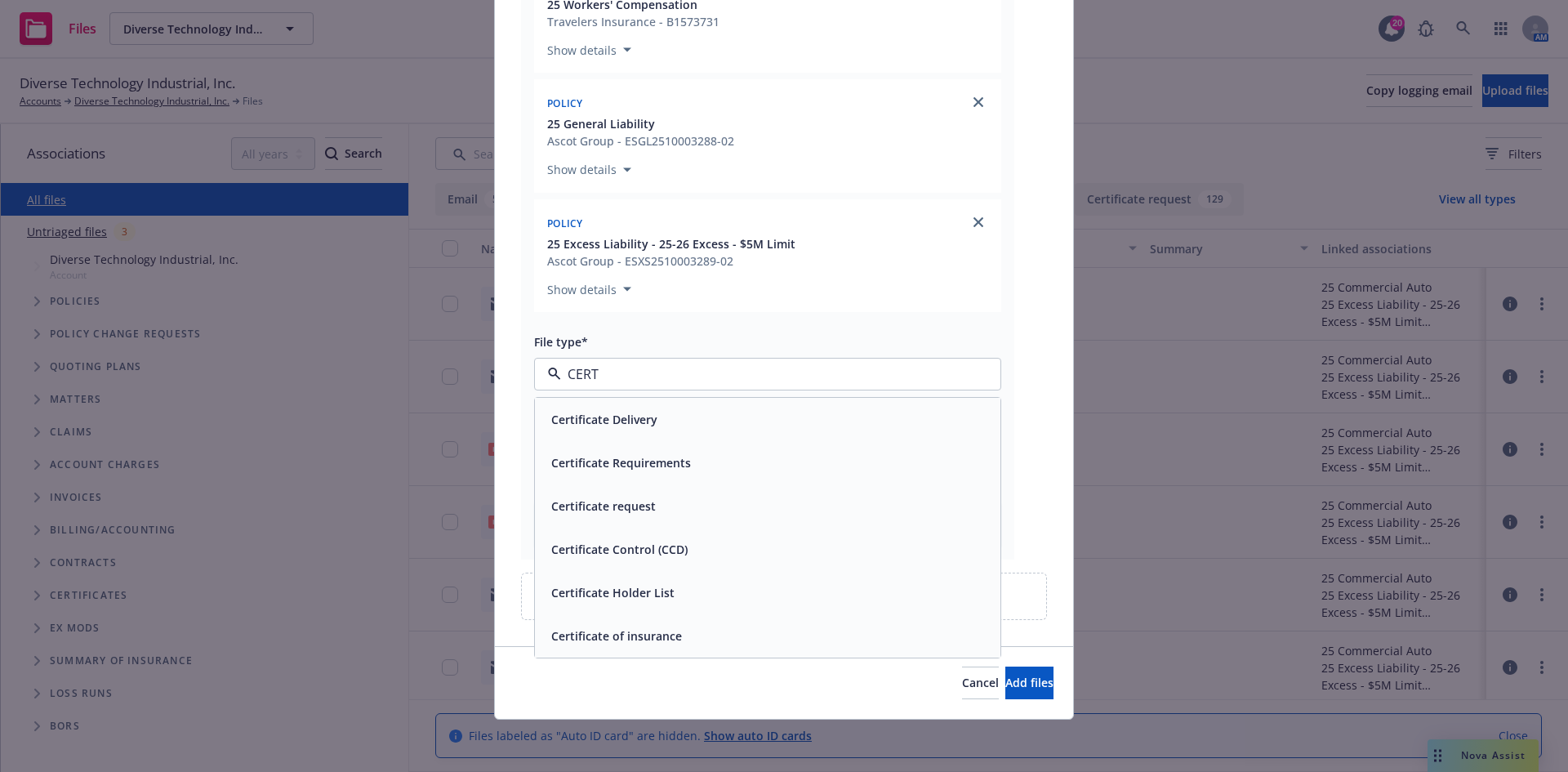
click at [648, 499] on div "Certificate request" at bounding box center [601, 506] width 114 height 24
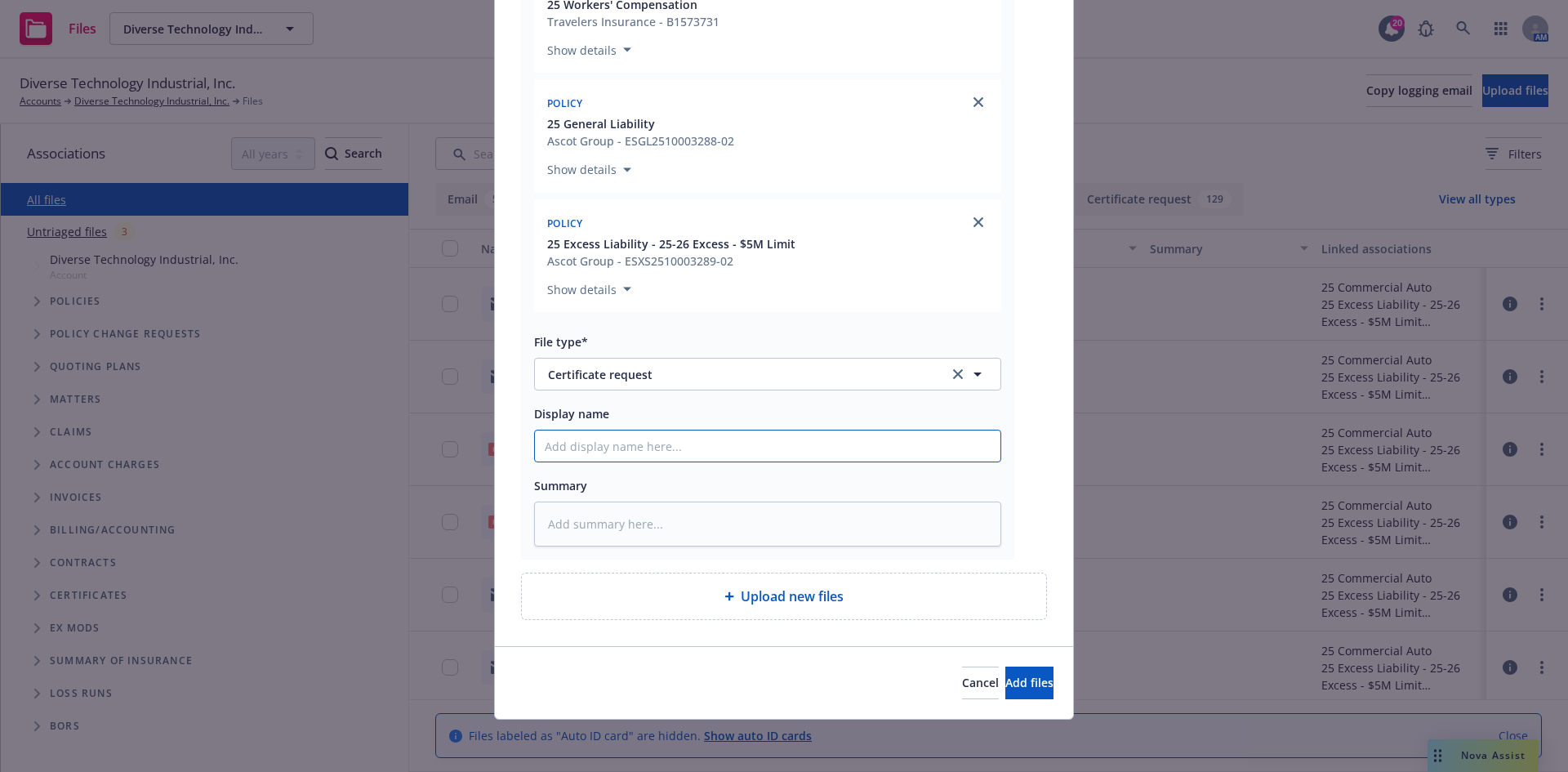
click at [582, 459] on input "Display name" at bounding box center [768, 447] width 465 height 31
paste input "[PERSON_NAME] Construction - COI - RE: Brakes Plus, LLC [STREET_ADDRESS]. [US_S…"
type textarea "x"
type input "[PERSON_NAME] Construction - COI - RE: Brakes Plus, LLC [STREET_ADDRESS]. [US_S…"
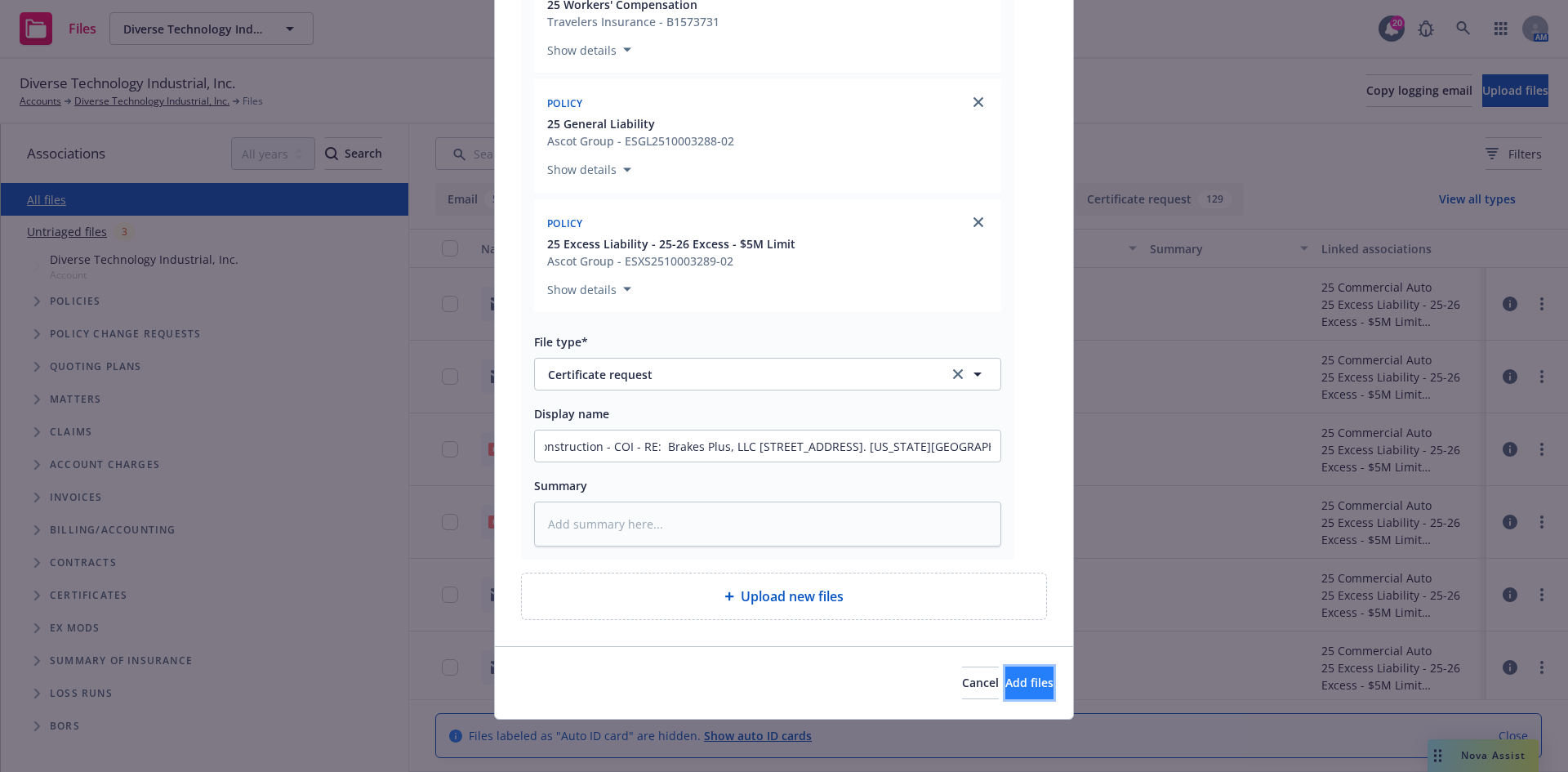
click at [1006, 673] on button "Add files" at bounding box center [1029, 683] width 49 height 33
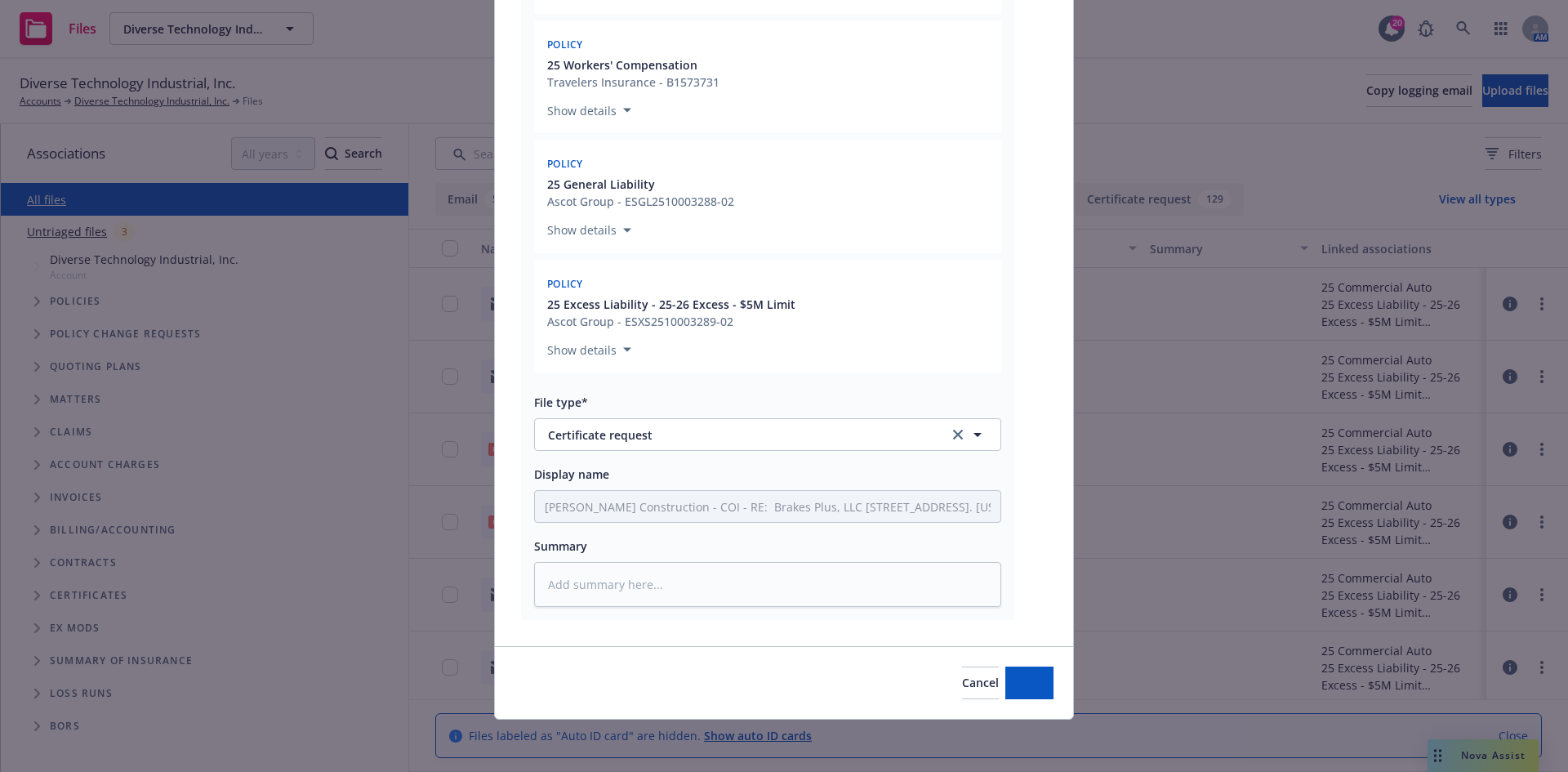
scroll to position [2112, 0]
type textarea "x"
